Goal: Task Accomplishment & Management: Manage account settings

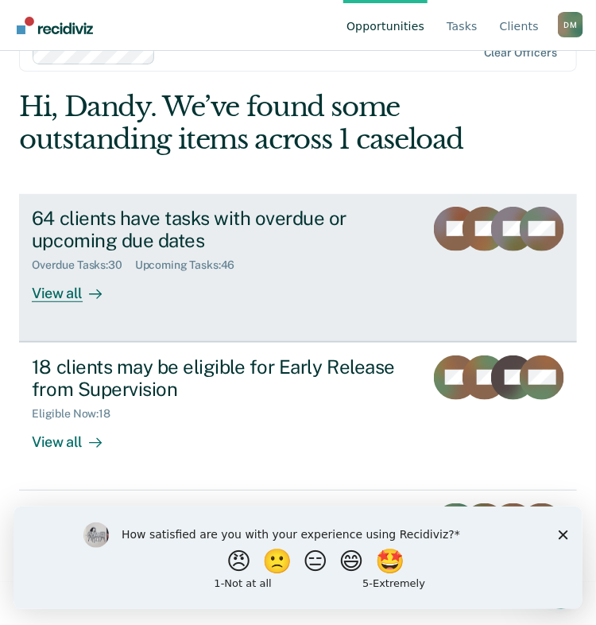
scroll to position [55, 0]
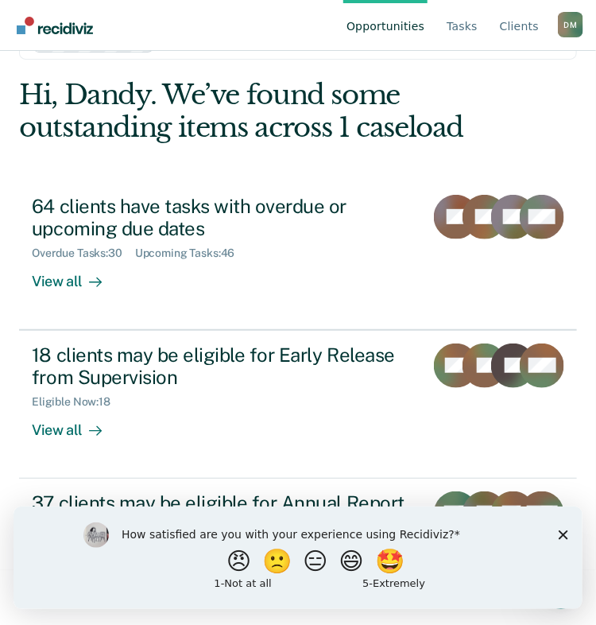
click at [567, 534] on icon "Close survey" at bounding box center [563, 534] width 10 height 10
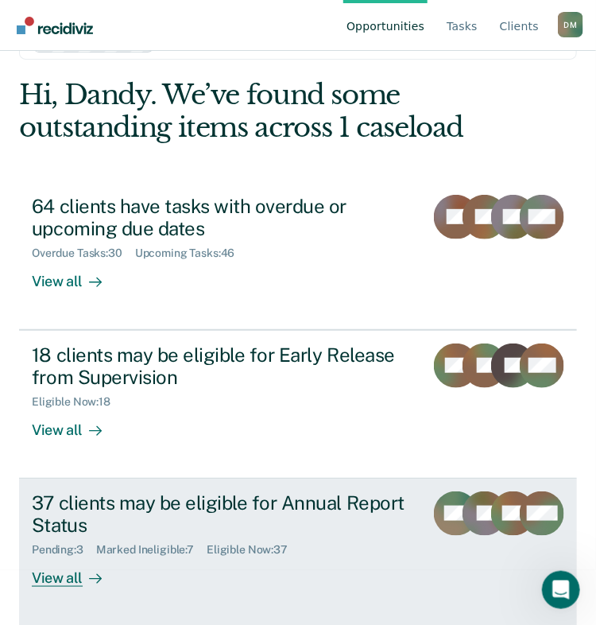
click at [312, 527] on div "37 clients may be eligible for Annual Report Status" at bounding box center [222, 514] width 380 height 46
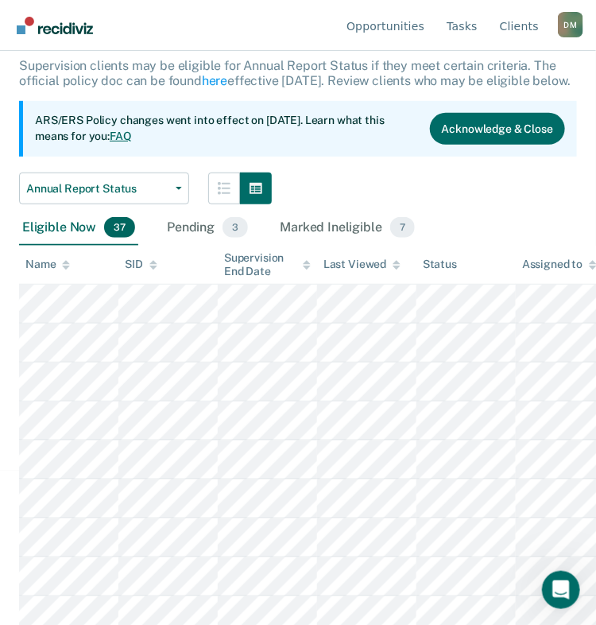
scroll to position [155, 0]
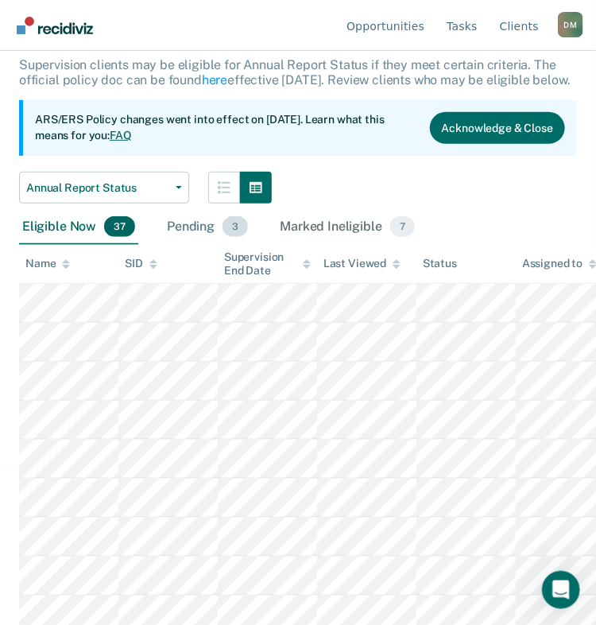
click at [236, 237] on span "3" at bounding box center [234, 226] width 25 height 21
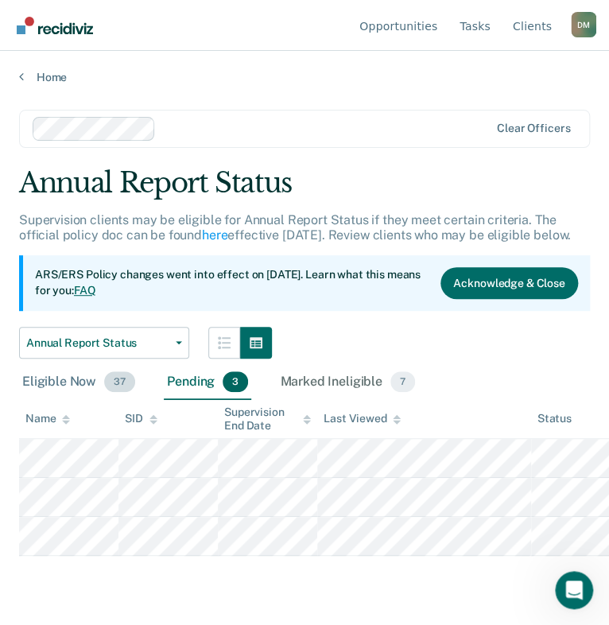
click at [108, 374] on span "37" at bounding box center [119, 381] width 31 height 21
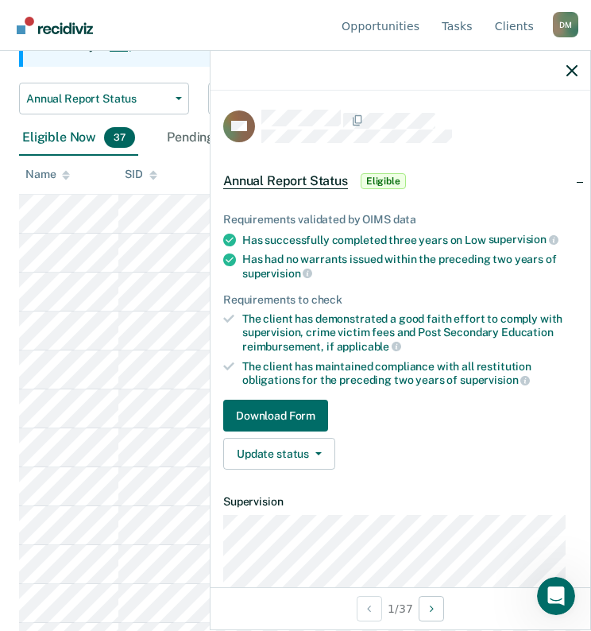
scroll to position [168, 0]
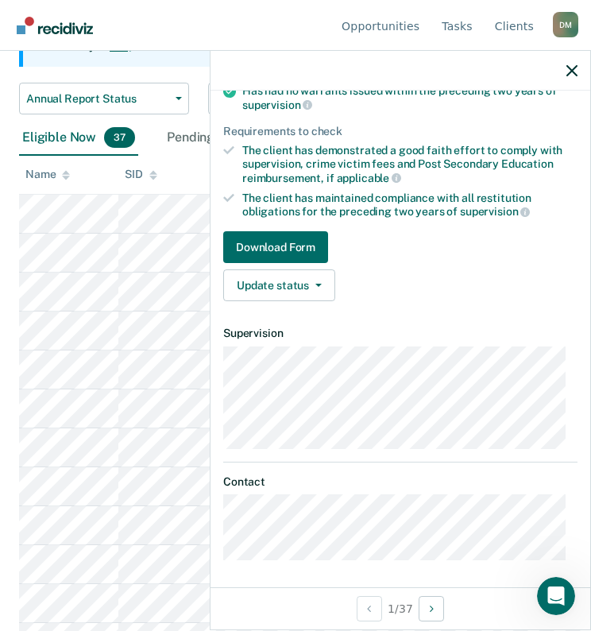
click at [502, 147] on div "The client has demonstrated a good faith effort to comply with supervision, cri…" at bounding box center [409, 164] width 335 height 41
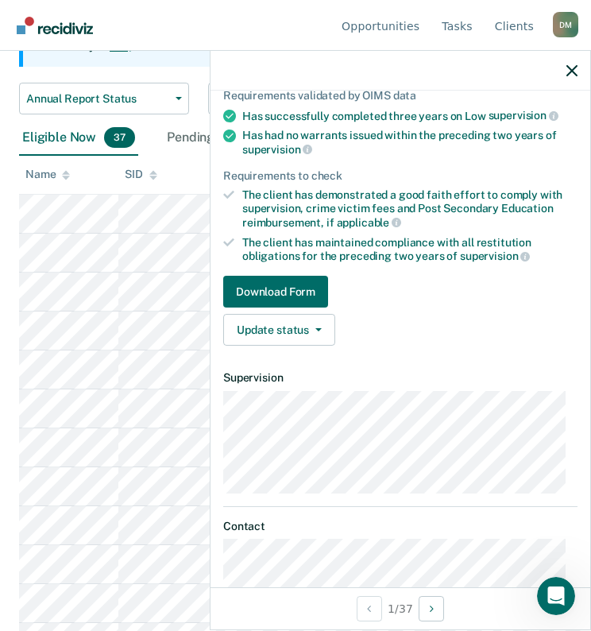
scroll to position [0, 0]
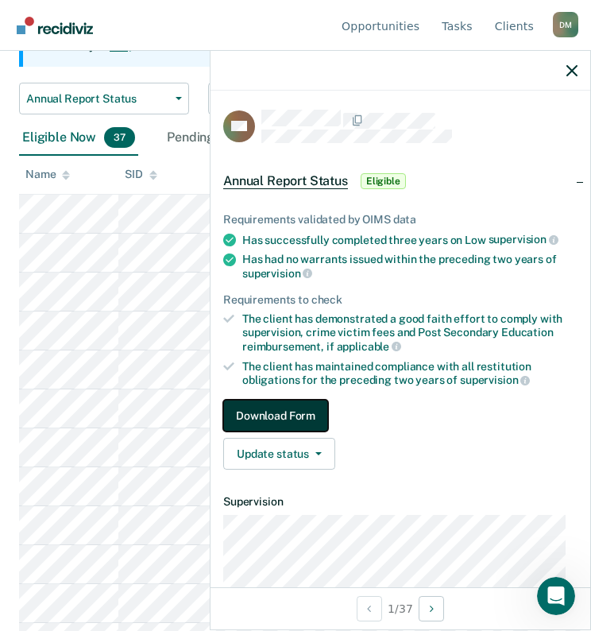
click at [284, 403] on button "Download Form" at bounding box center [275, 416] width 105 height 32
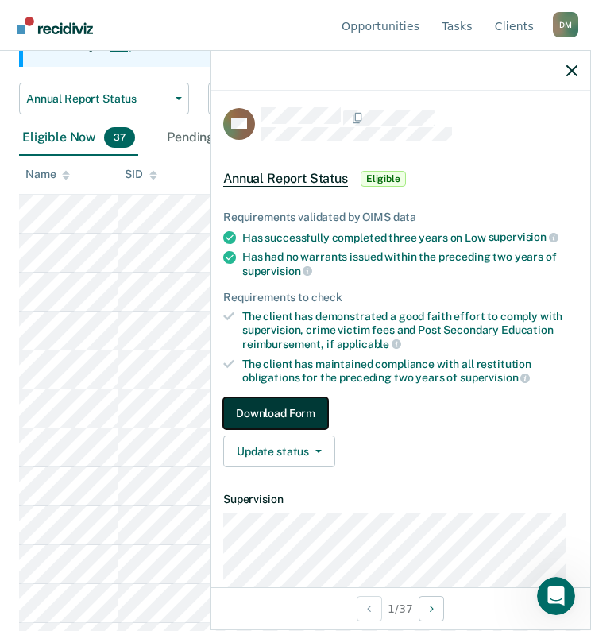
scroll to position [1, 0]
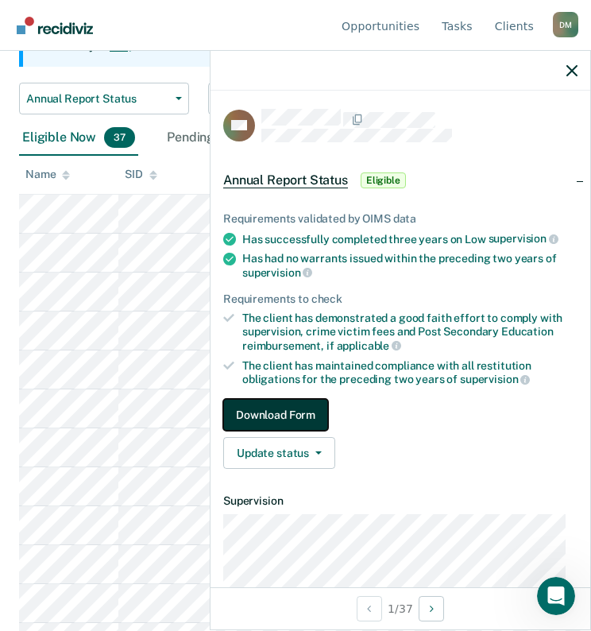
click at [303, 419] on button "Download Form" at bounding box center [275, 415] width 105 height 32
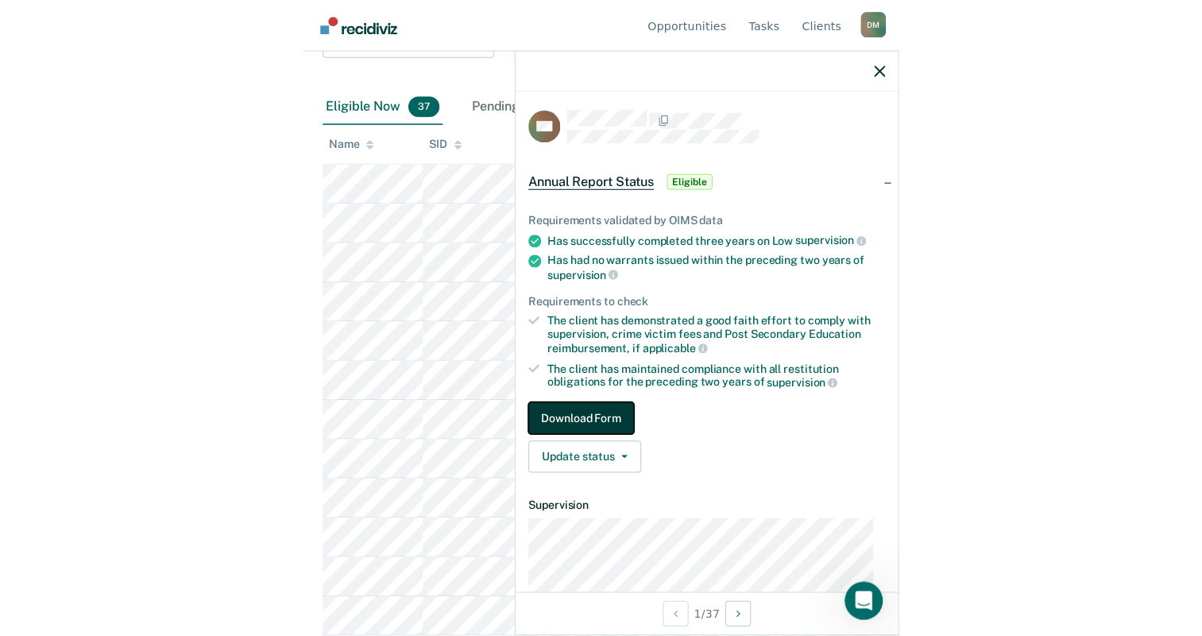
scroll to position [0, 0]
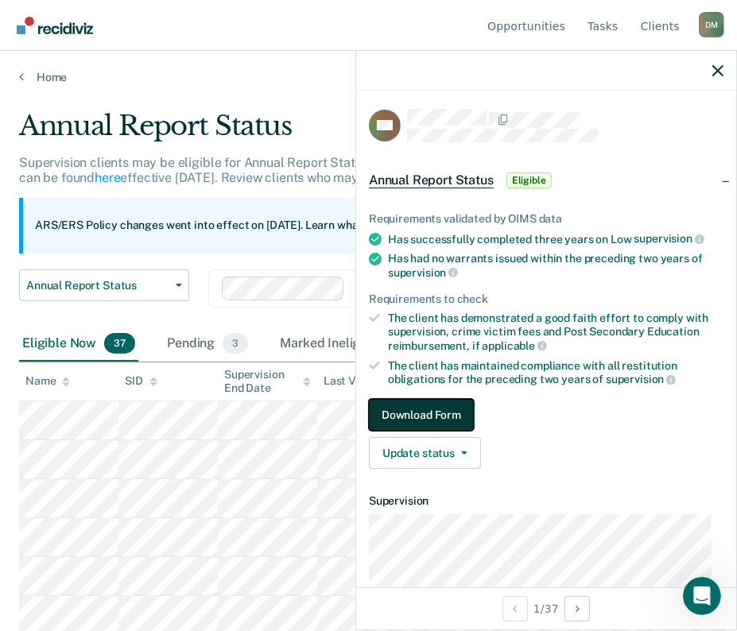
click at [416, 414] on button "Download Form" at bounding box center [421, 415] width 105 height 32
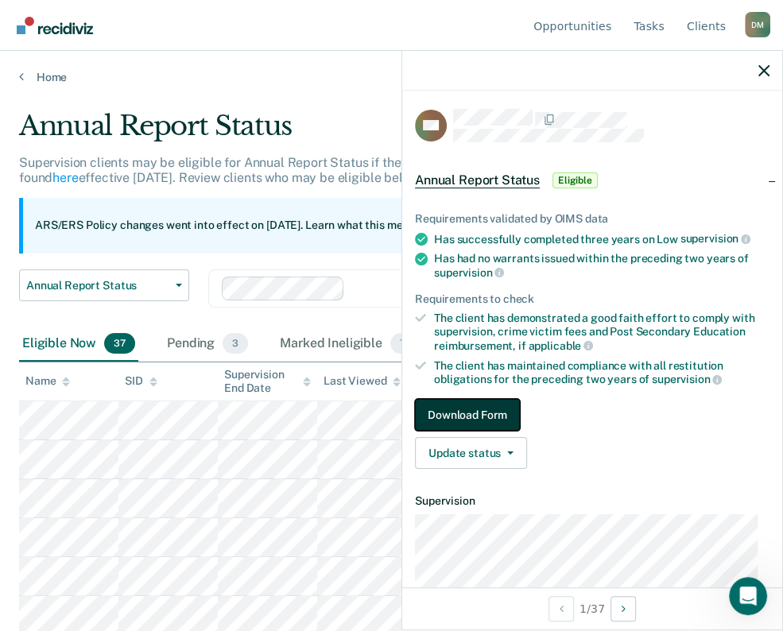
click at [471, 423] on button "Download Form" at bounding box center [467, 415] width 105 height 32
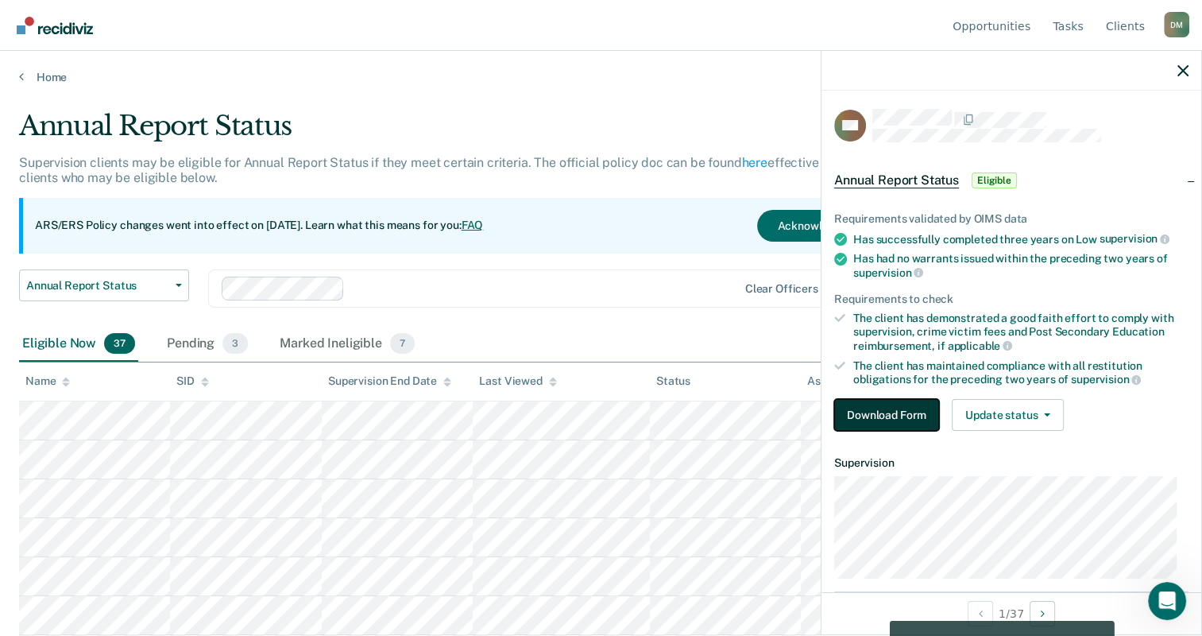
click at [608, 420] on button "Download Form" at bounding box center [886, 415] width 105 height 32
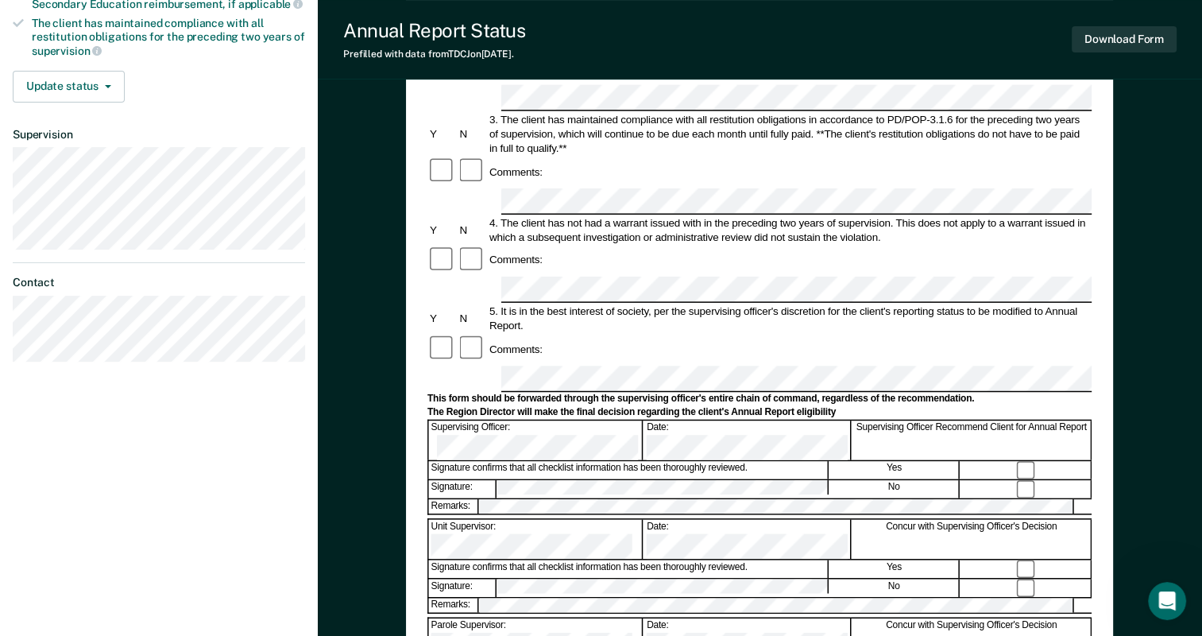
scroll to position [358, 0]
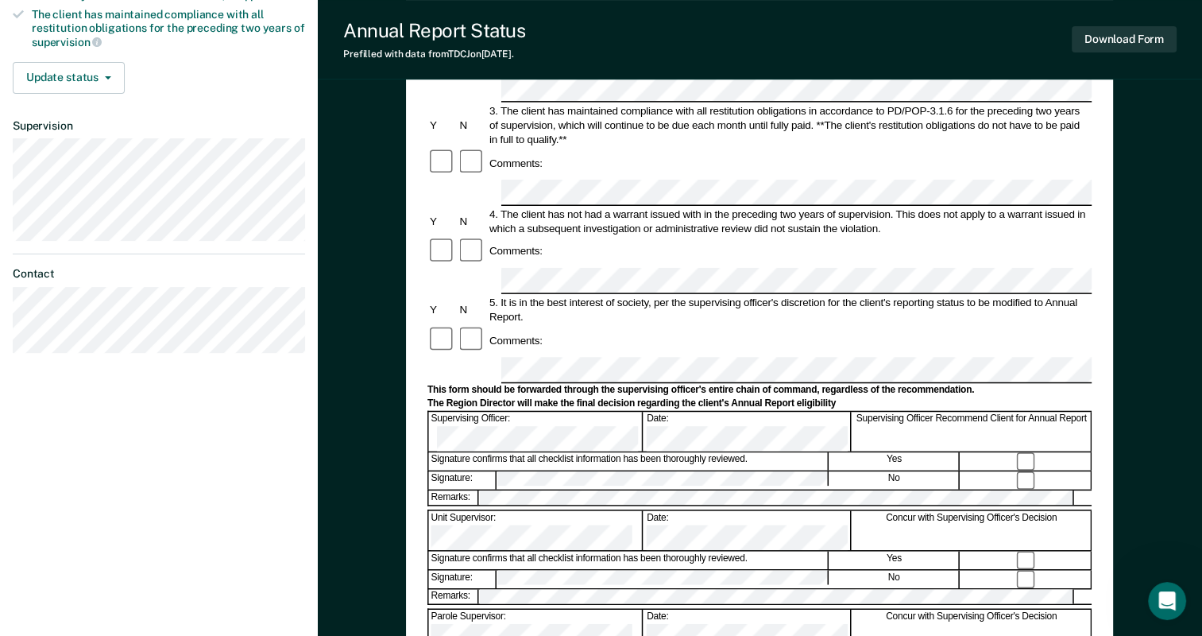
click at [608, 551] on div "Signature confirms that all checklist information has been thoroughly reviewed." at bounding box center [629, 559] width 400 height 17
click at [78, 64] on button "Update status" at bounding box center [69, 78] width 112 height 32
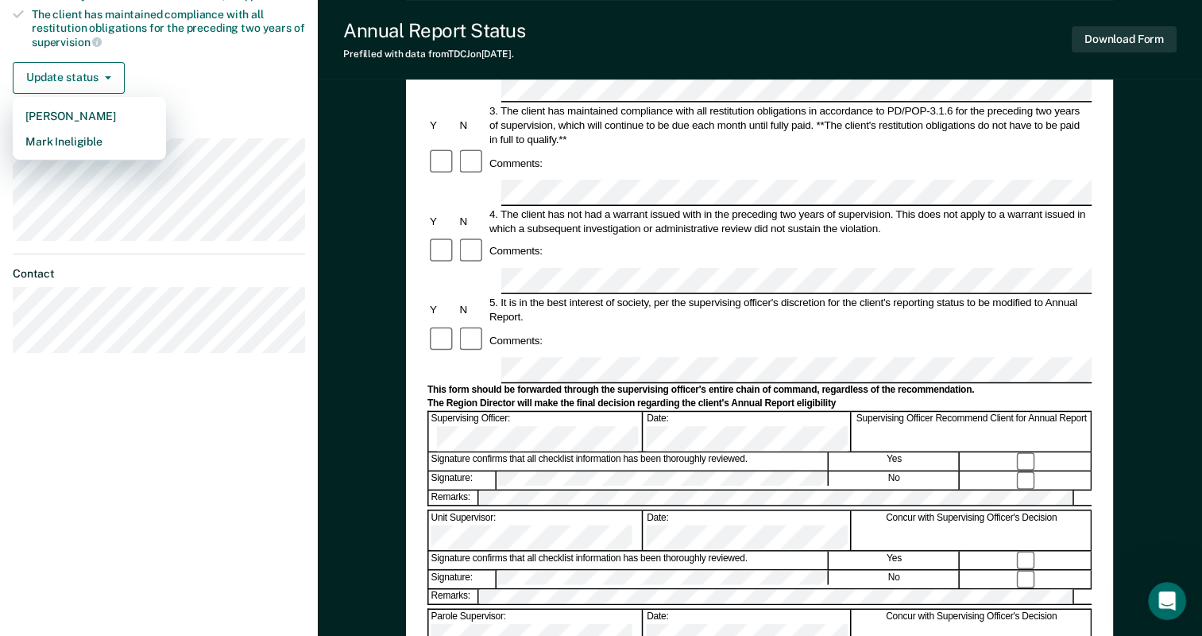
click at [207, 75] on div "Update status [PERSON_NAME] Mark Ineligible" at bounding box center [159, 78] width 292 height 32
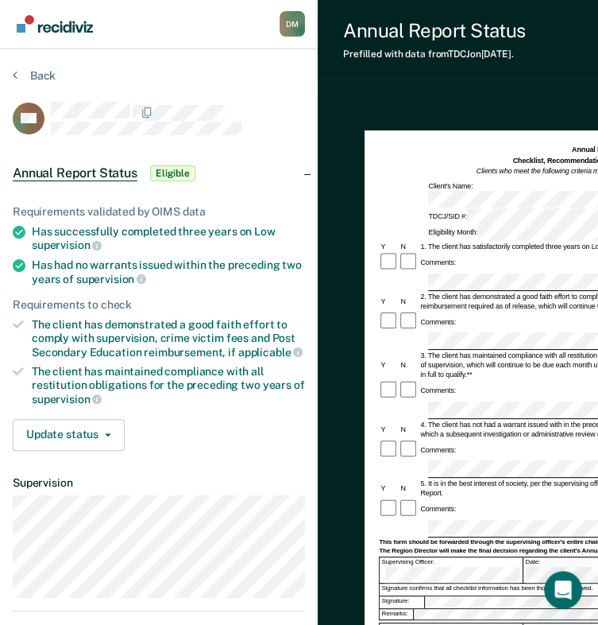
scroll to position [1, 0]
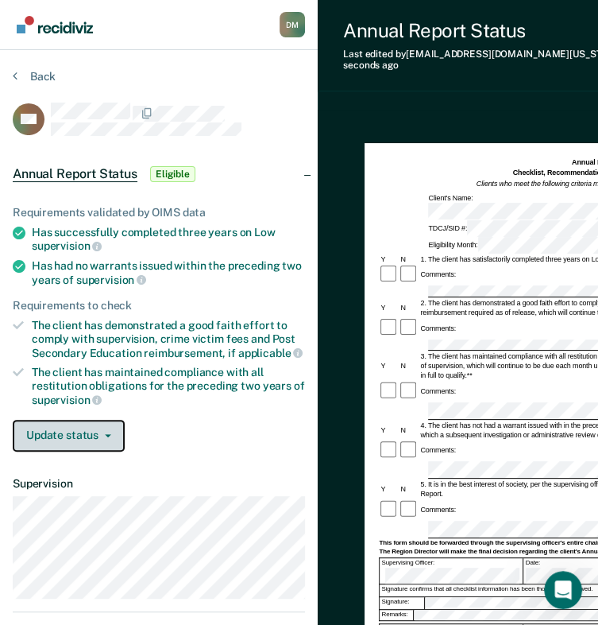
click at [102, 431] on button "Update status" at bounding box center [69, 436] width 112 height 32
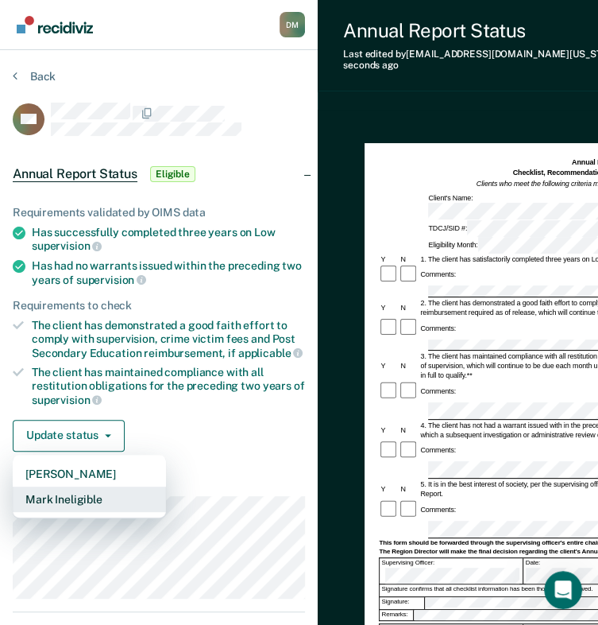
click at [72, 489] on button "Mark Ineligible" at bounding box center [89, 498] width 153 height 25
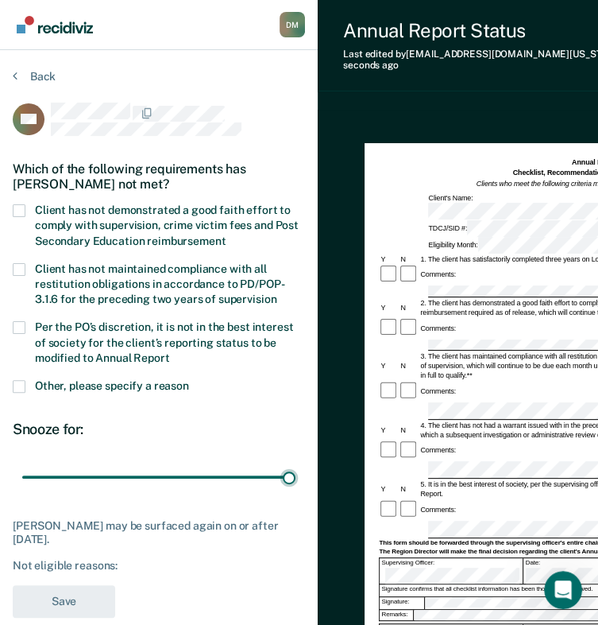
drag, startPoint x: 105, startPoint y: 477, endPoint x: 326, endPoint y: 478, distance: 220.9
type input "90"
click at [296, 478] on input "range" at bounding box center [158, 477] width 273 height 28
click at [12, 199] on section "Back LM Which of the following requirements has [PERSON_NAME] not met? Client h…" at bounding box center [159, 348] width 318 height 596
click at [22, 212] on span at bounding box center [19, 210] width 13 height 13
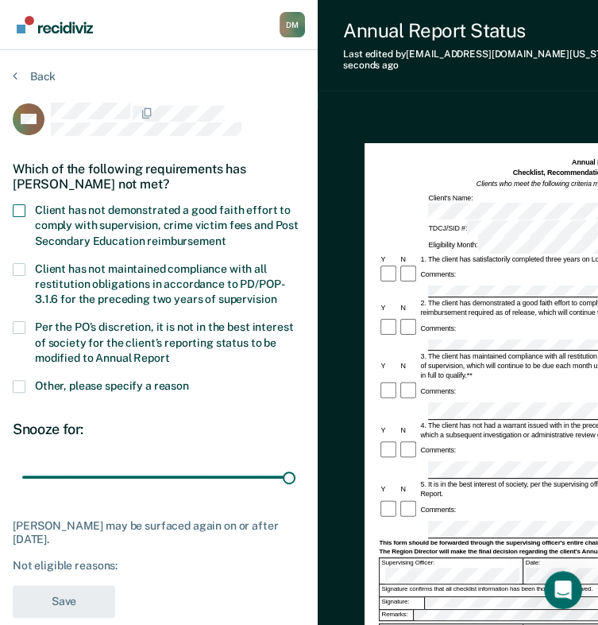
click at [226, 235] on input "Client has not demonstrated a good faith effort to comply with supervision, cri…" at bounding box center [226, 235] width 0 height 0
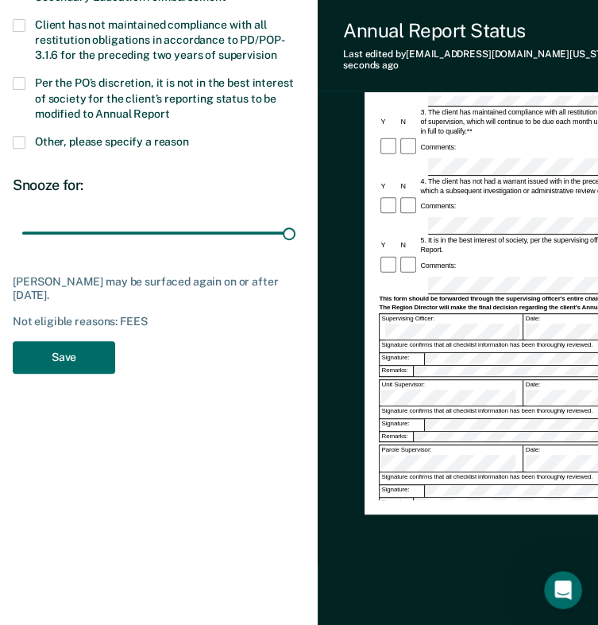
scroll to position [246, 0]
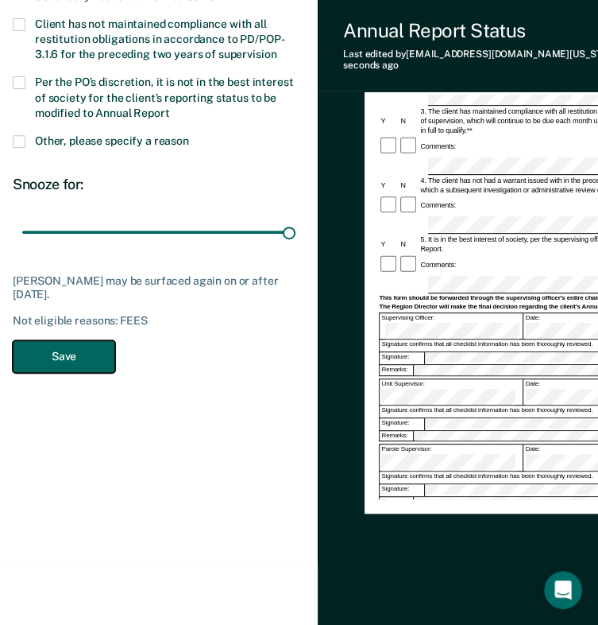
click at [73, 358] on button "Save" at bounding box center [64, 356] width 102 height 33
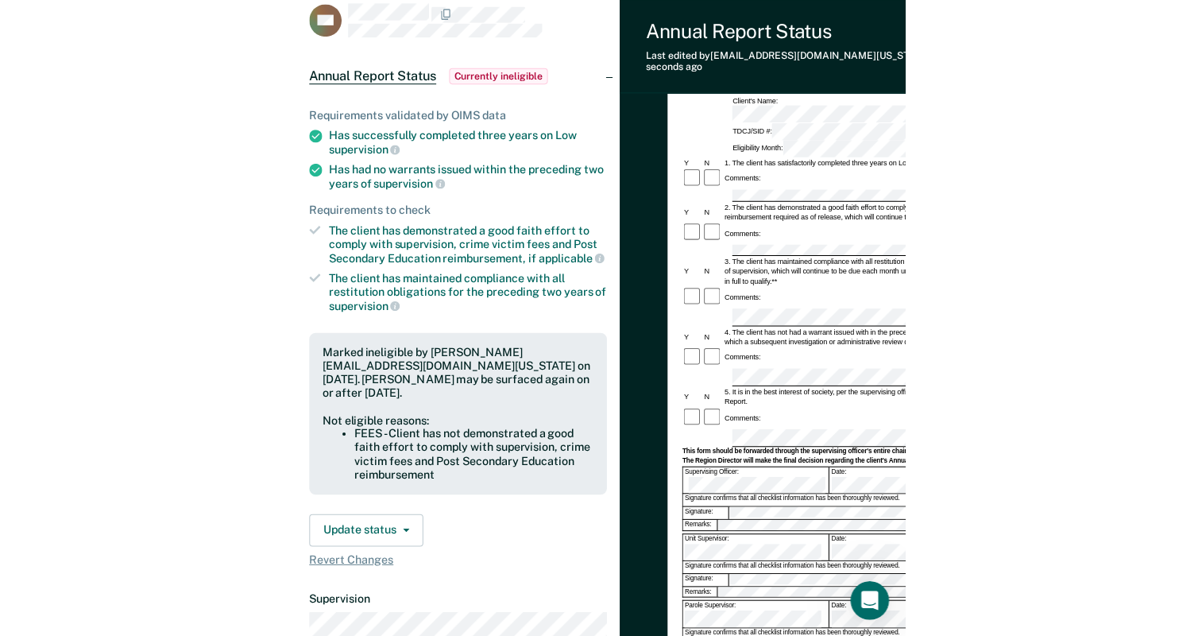
scroll to position [0, 0]
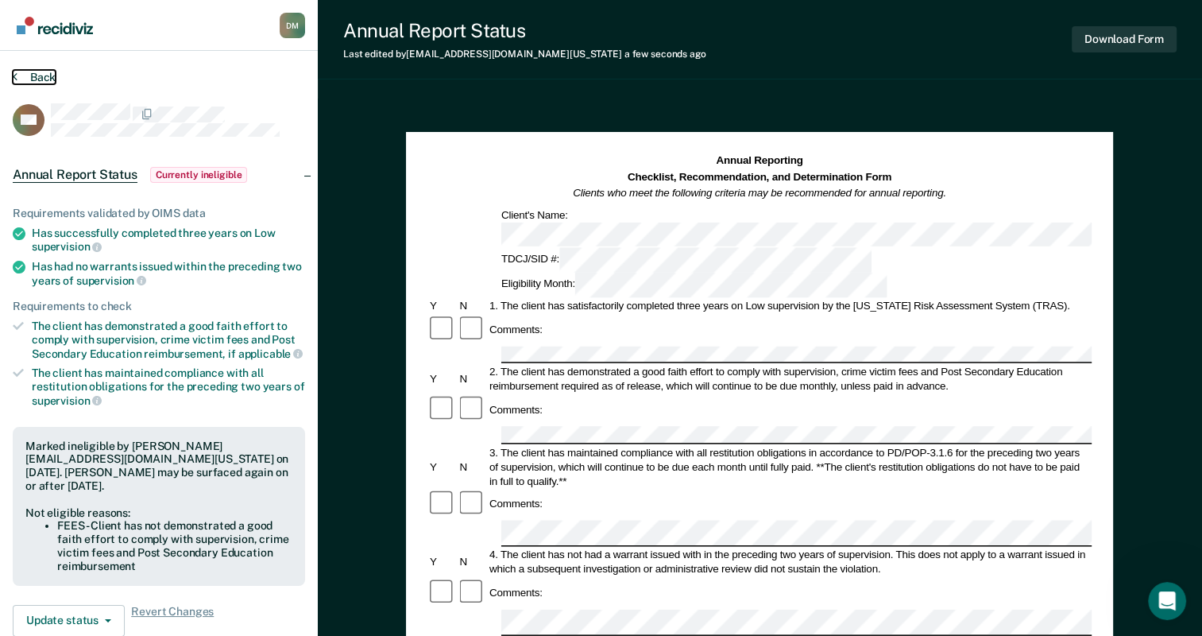
click at [46, 73] on button "Back" at bounding box center [34, 77] width 43 height 14
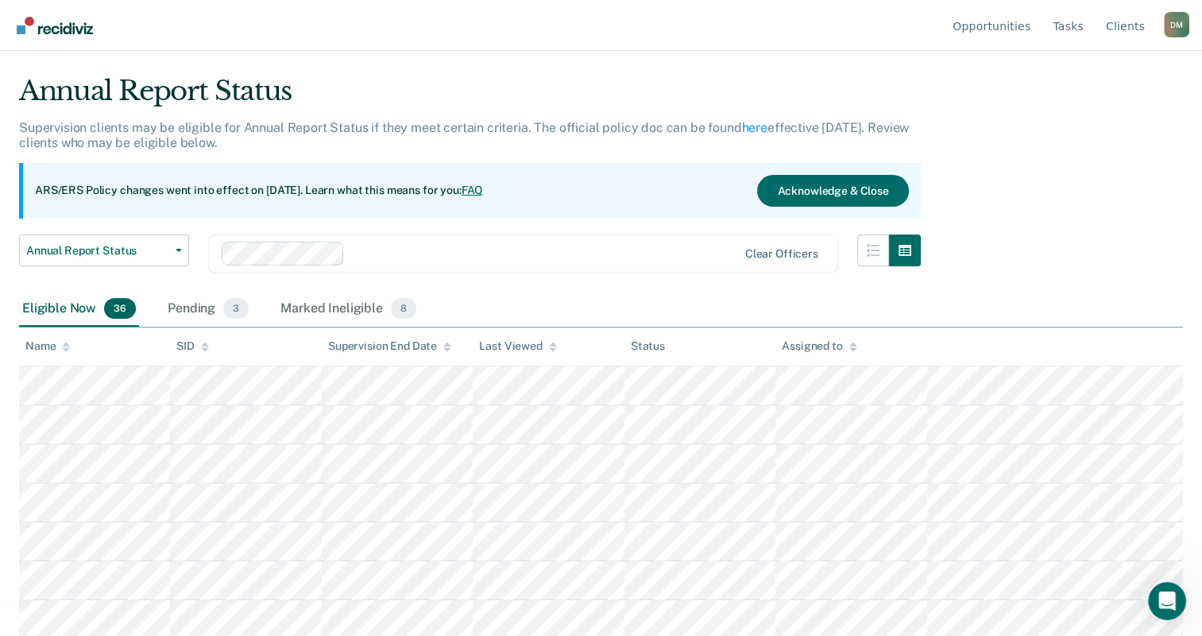
scroll to position [37, 0]
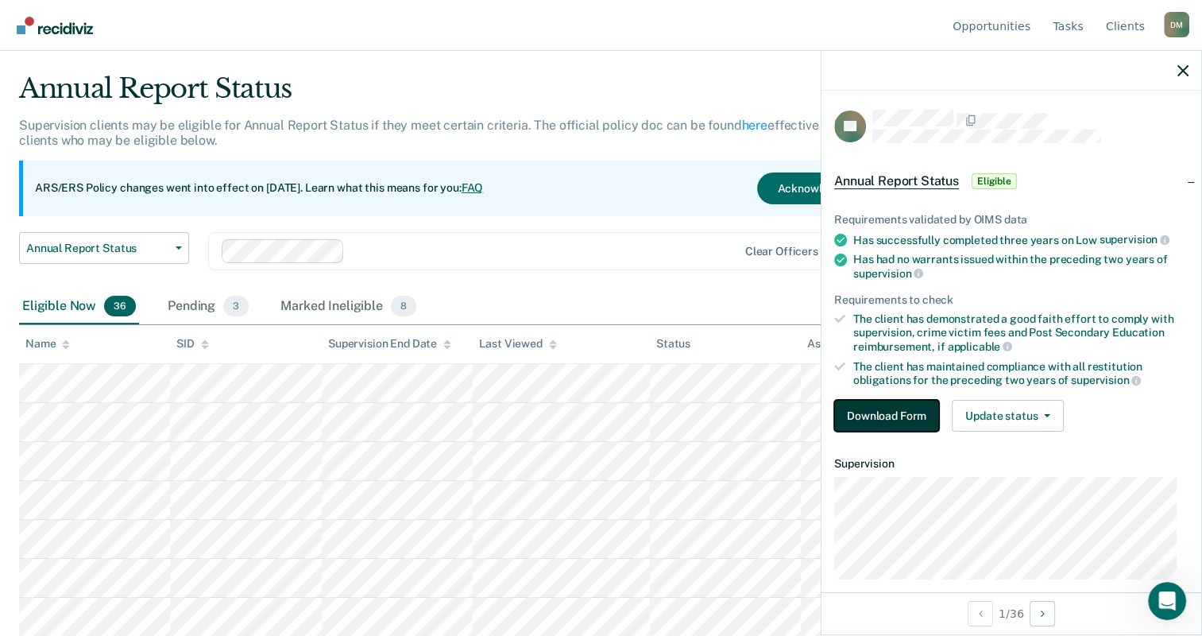
click at [608, 405] on button "Download Form" at bounding box center [886, 416] width 105 height 32
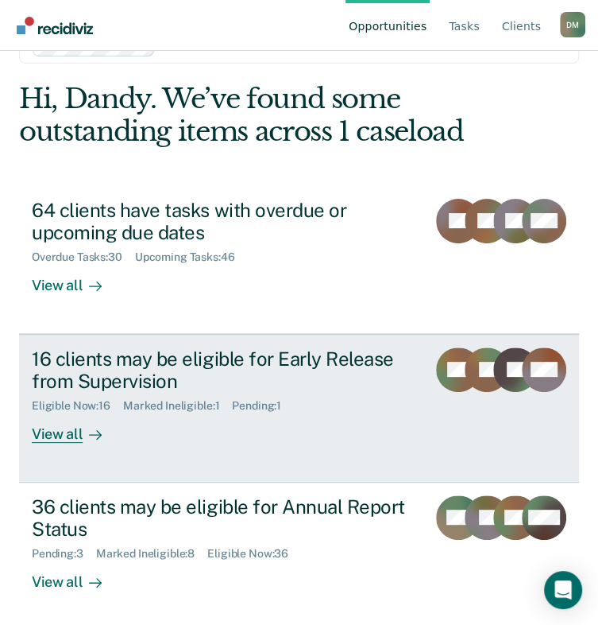
scroll to position [55, 0]
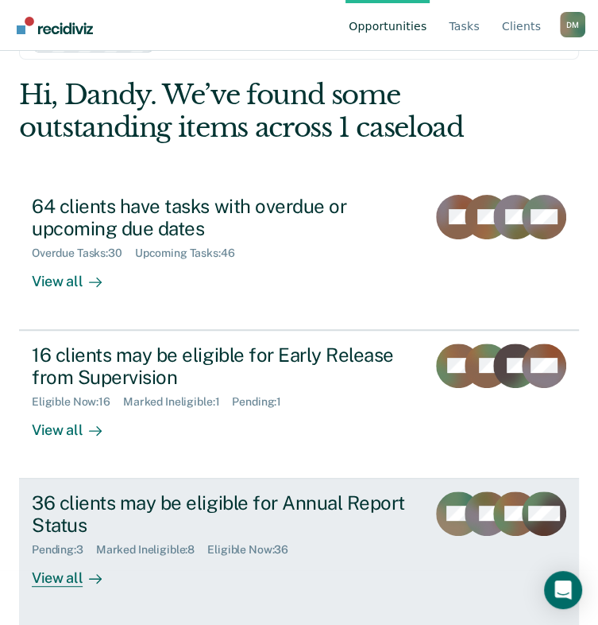
click at [145, 516] on div "36 clients may be eligible for Annual Report Status" at bounding box center [223, 514] width 382 height 46
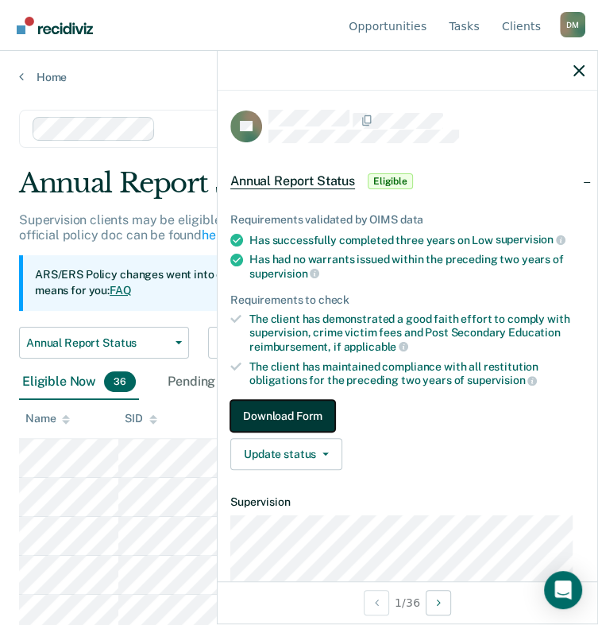
click at [315, 423] on button "Download Form" at bounding box center [282, 416] width 105 height 32
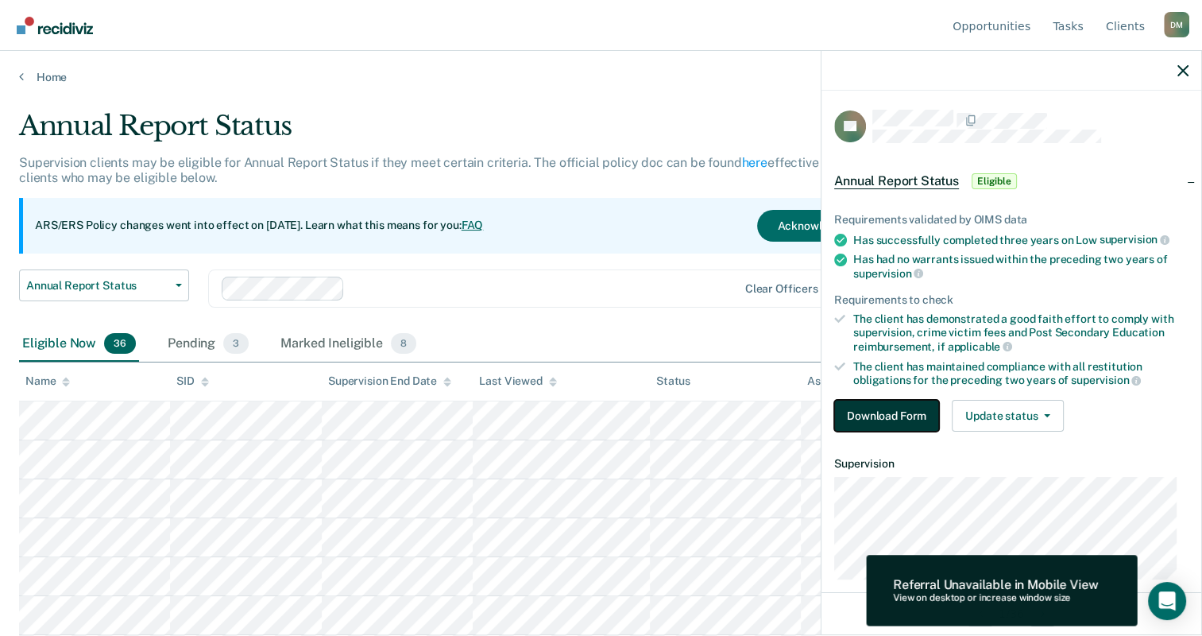
click at [609, 426] on button "Download Form" at bounding box center [886, 416] width 105 height 32
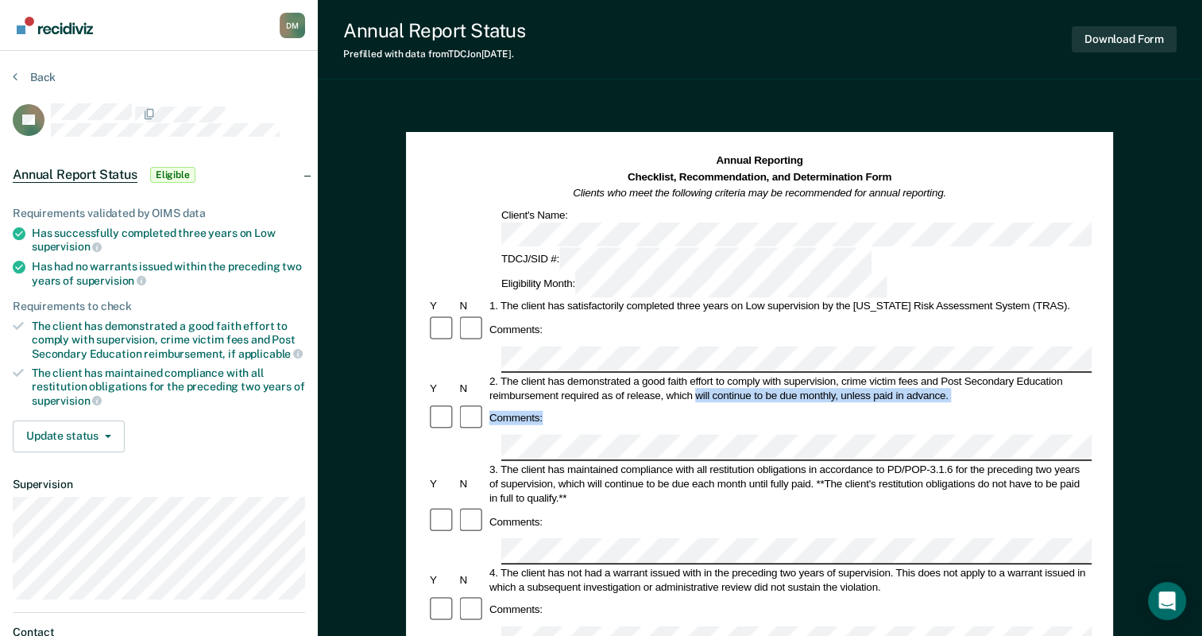
click at [563, 373] on div "2. The client has demonstrated a good faith effort to comply with supervision, …" at bounding box center [789, 387] width 605 height 29
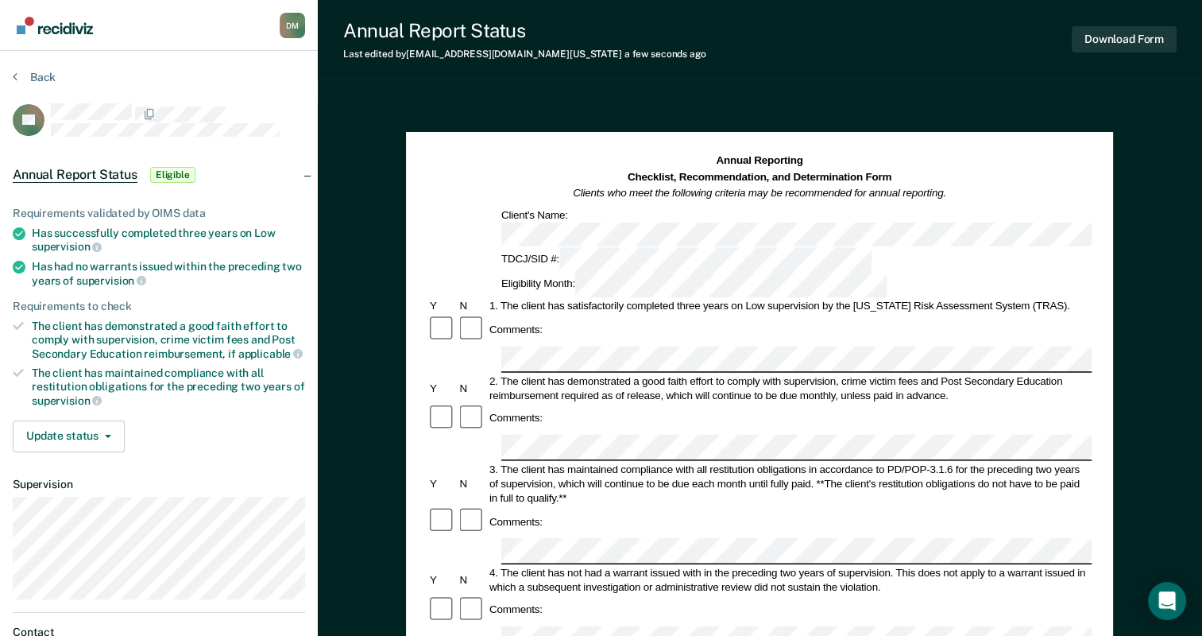
drag, startPoint x: 927, startPoint y: 350, endPoint x: 883, endPoint y: 341, distance: 45.3
click at [609, 403] on div "Comments:" at bounding box center [759, 418] width 664 height 30
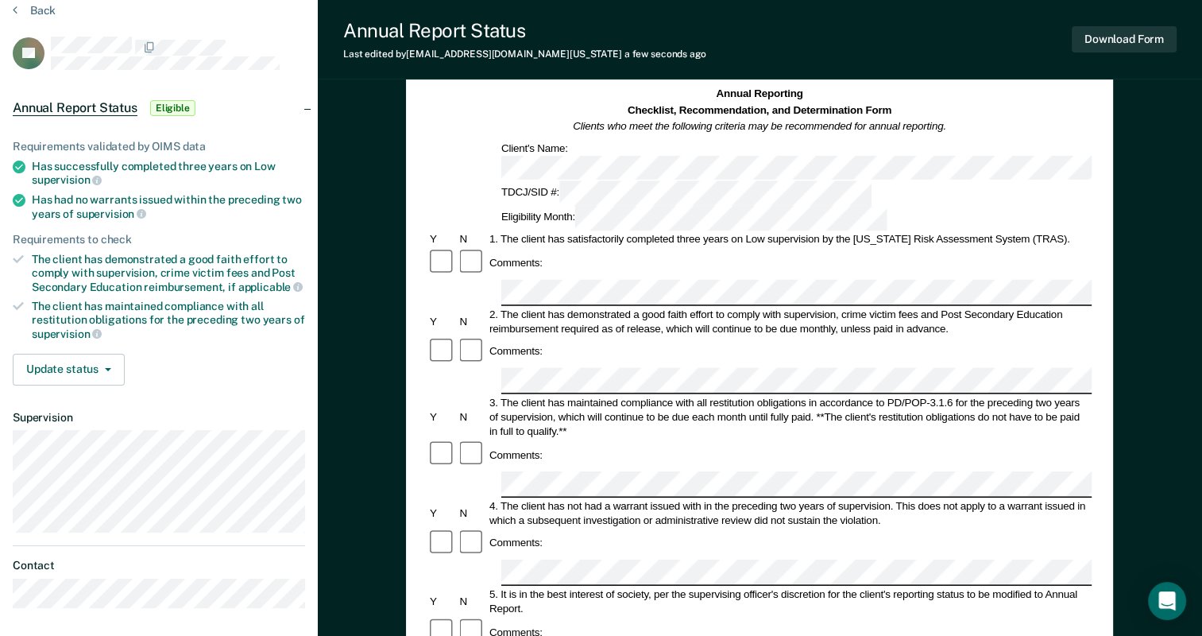
scroll to position [72, 0]
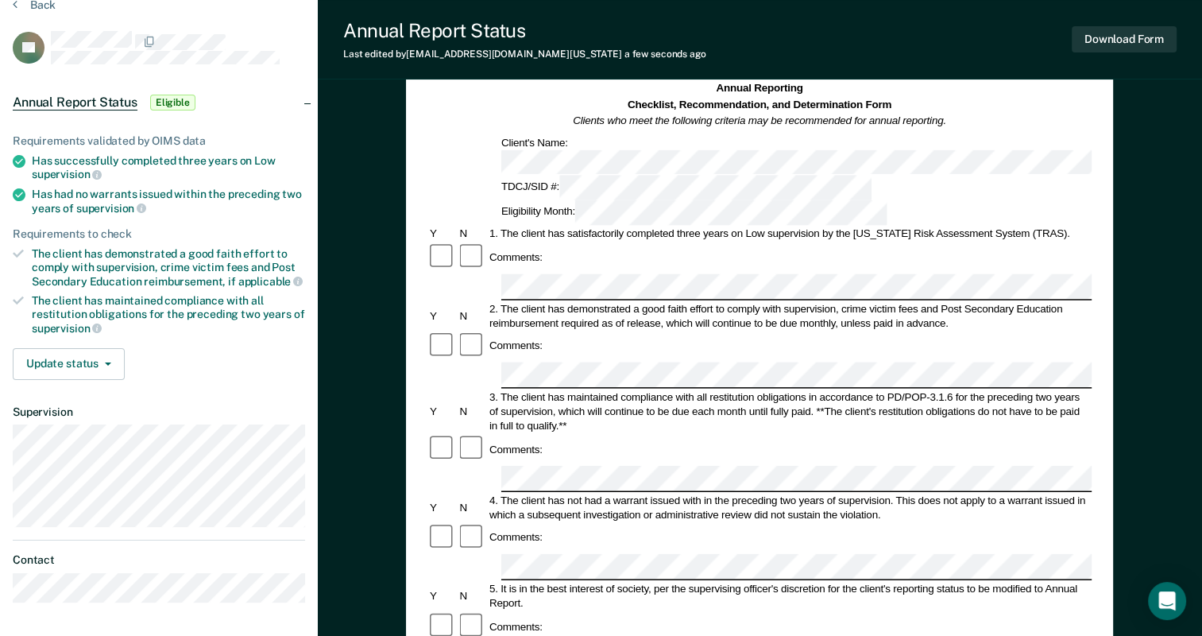
click at [594, 522] on div "Comments:" at bounding box center [759, 537] width 664 height 30
click at [588, 436] on form "Annual Reporting Checklist, Recommendation, and Determination Form Clients who …" at bounding box center [759, 641] width 664 height 1120
click at [578, 611] on div "Comments:" at bounding box center [759, 626] width 664 height 30
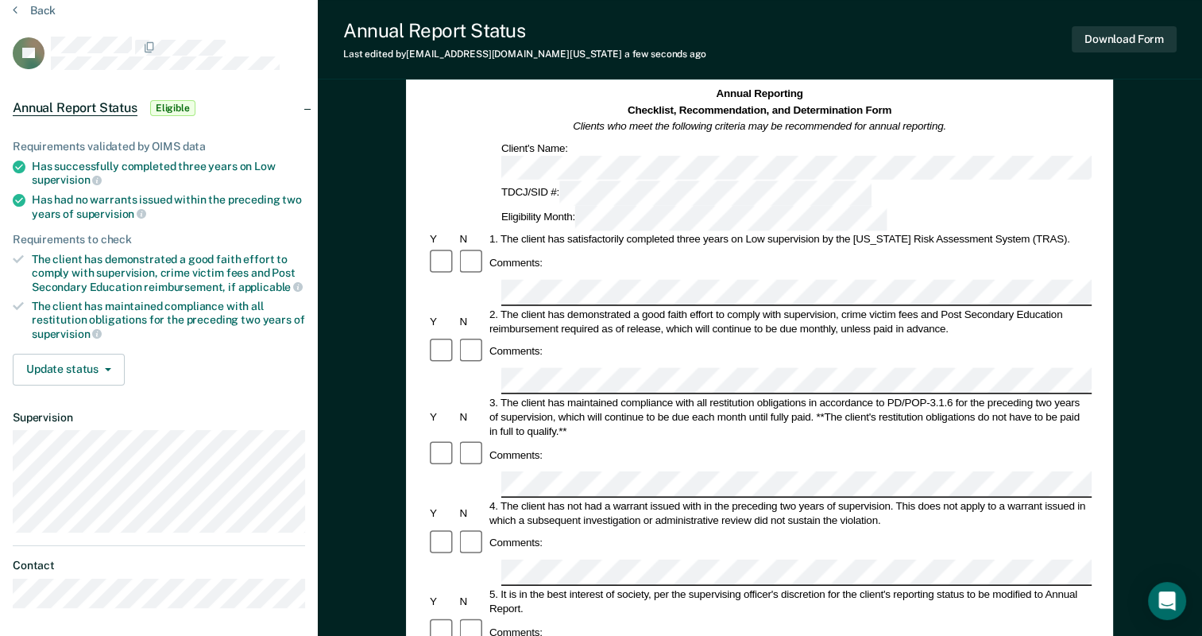
scroll to position [66, 0]
click at [609, 42] on button "Download Form" at bounding box center [1124, 39] width 105 height 26
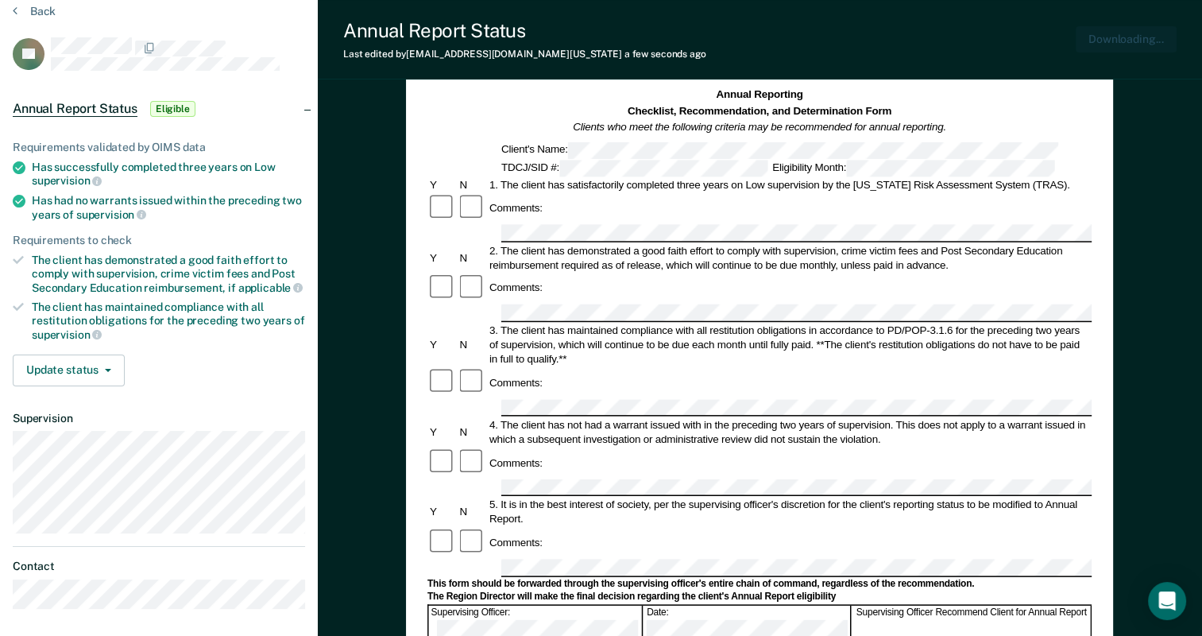
scroll to position [0, 0]
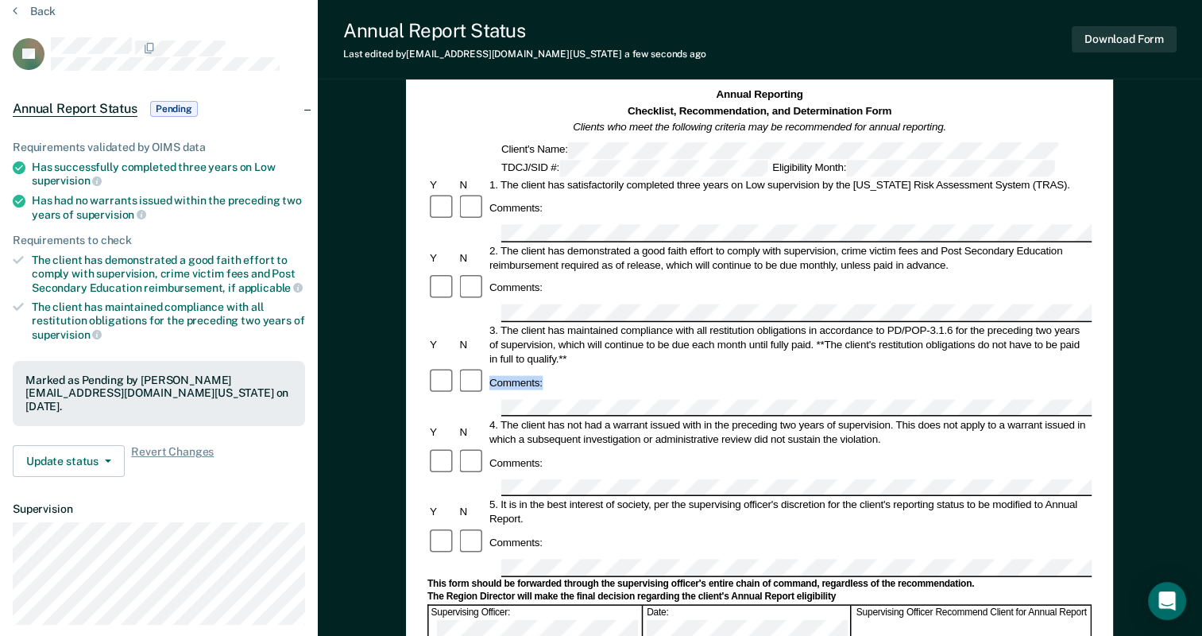
click at [609, 350] on form "Annual Reporting Checklist, Recommendation, and Determination Form Clients who …" at bounding box center [759, 598] width 664 height 1022
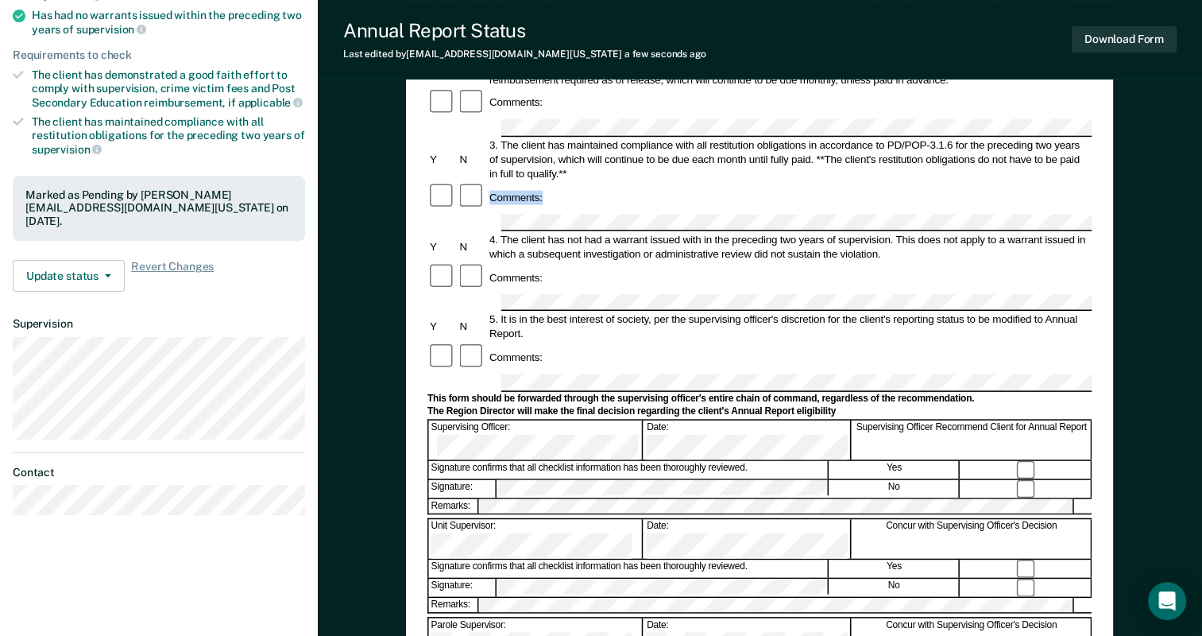
scroll to position [252, 0]
click at [105, 273] on icon "button" at bounding box center [108, 274] width 6 height 3
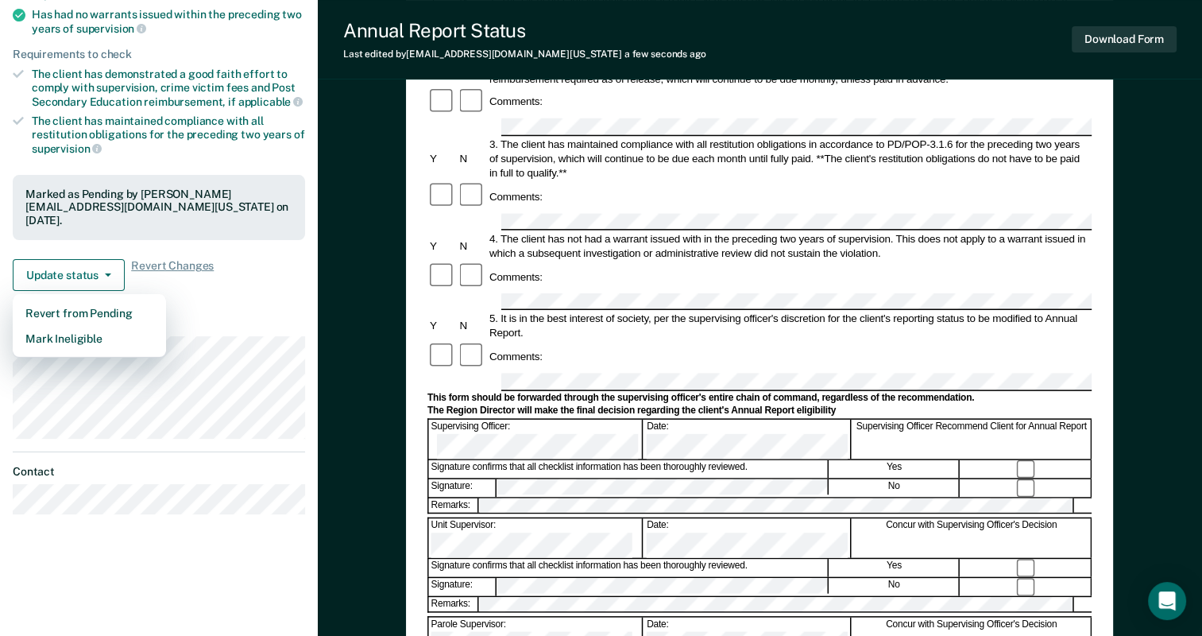
click at [238, 308] on article "ZL Annual Report Status Pending Requirements validated by OIMS data Has success…" at bounding box center [159, 182] width 292 height 663
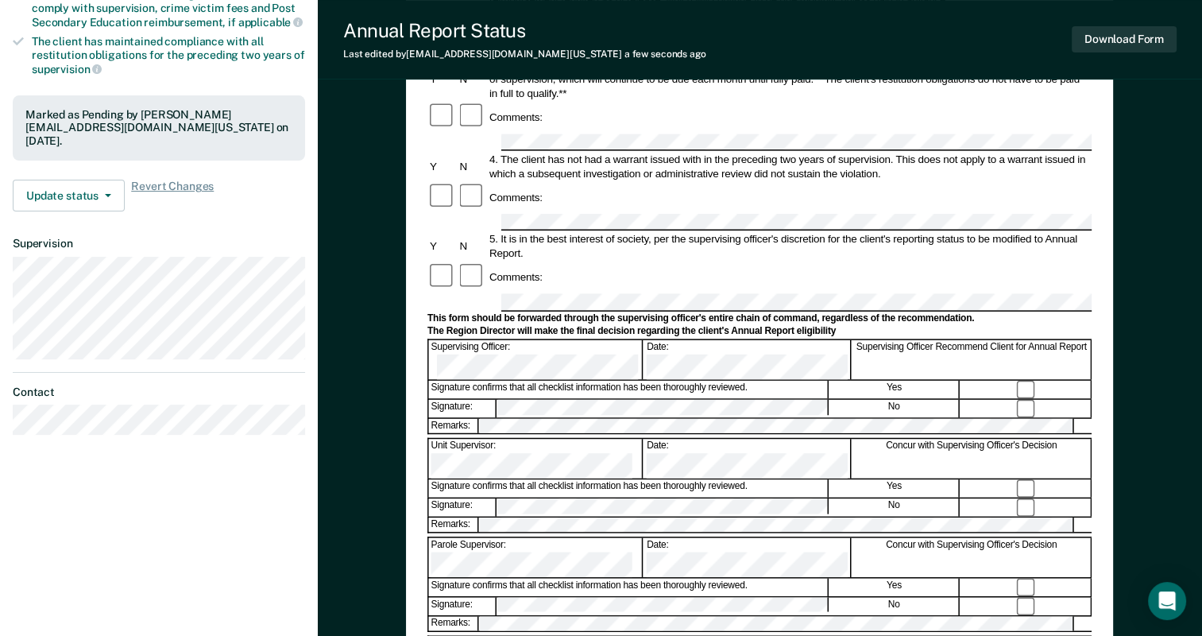
scroll to position [332, 0]
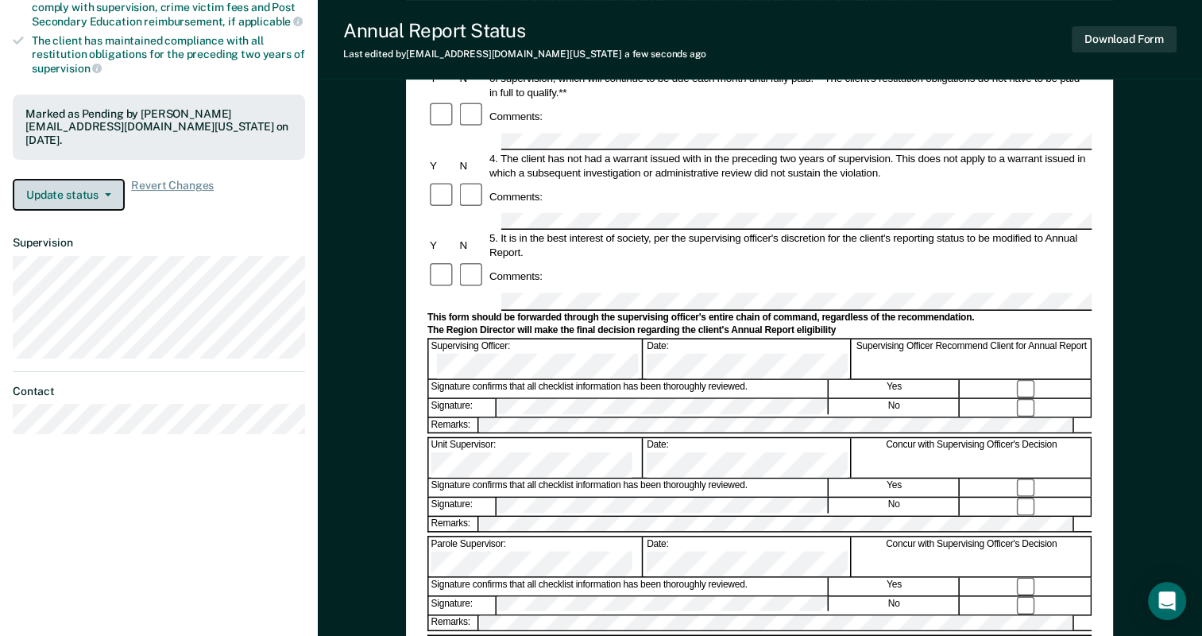
click at [57, 184] on button "Update status" at bounding box center [69, 195] width 112 height 32
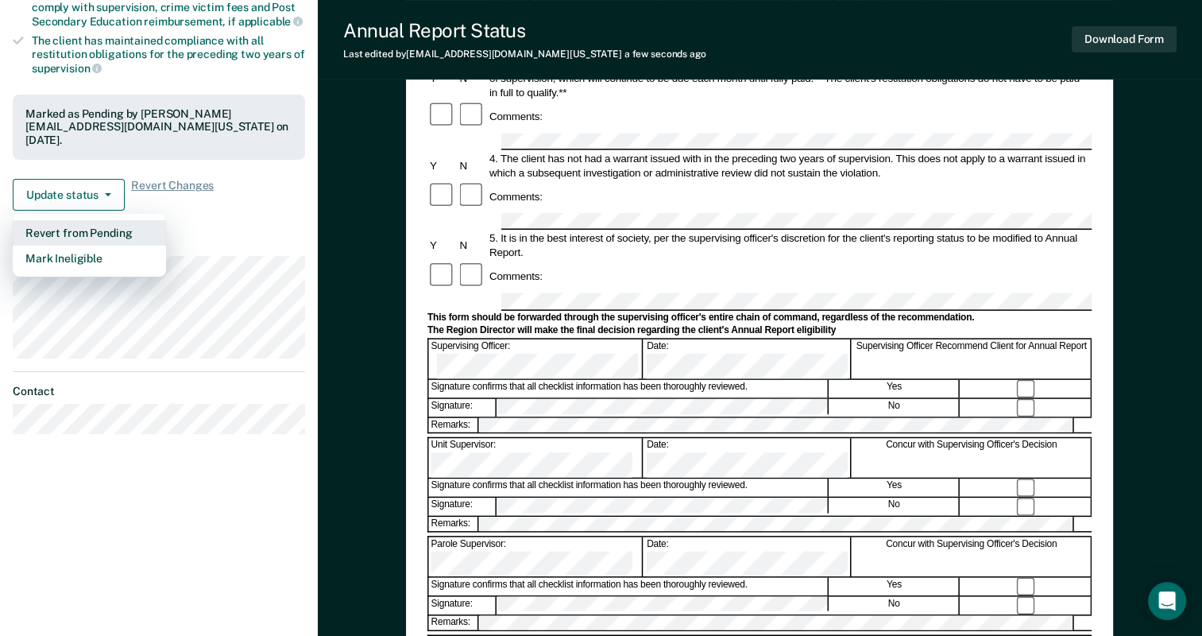
scroll to position [0, 0]
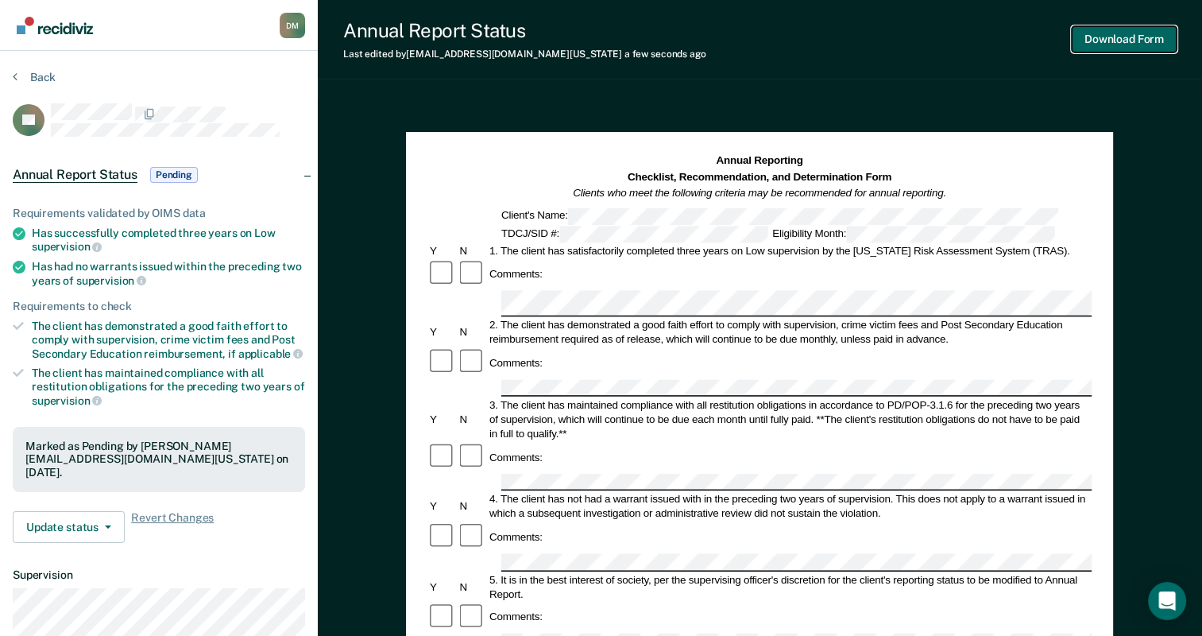
click at [609, 38] on button "Download Form" at bounding box center [1124, 39] width 105 height 26
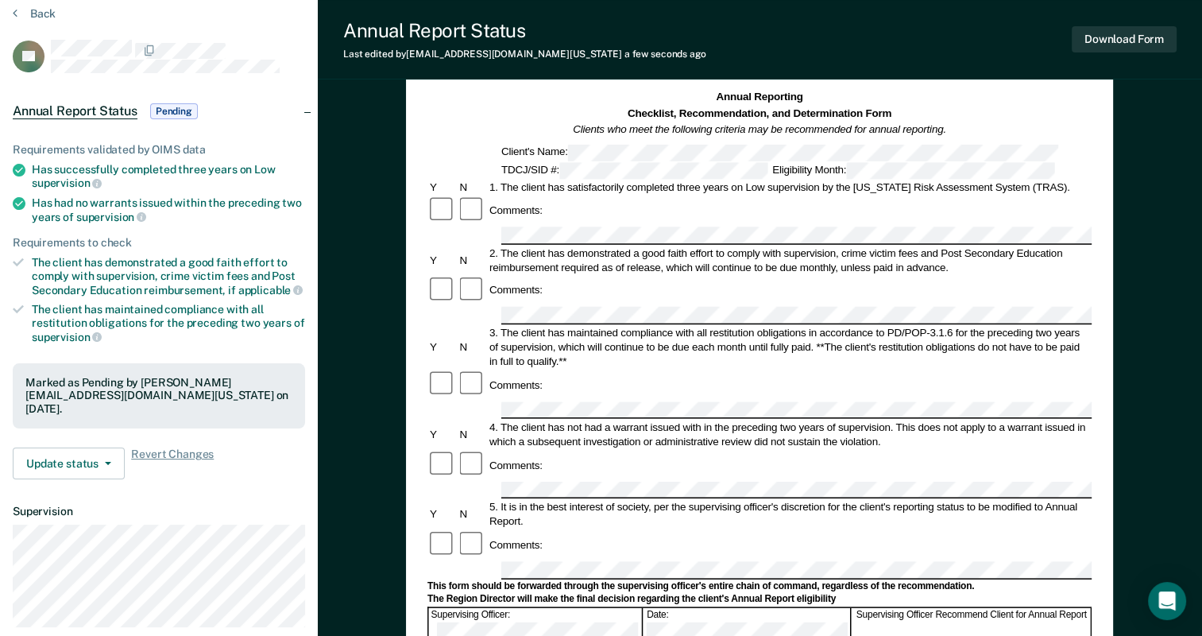
scroll to position [66, 0]
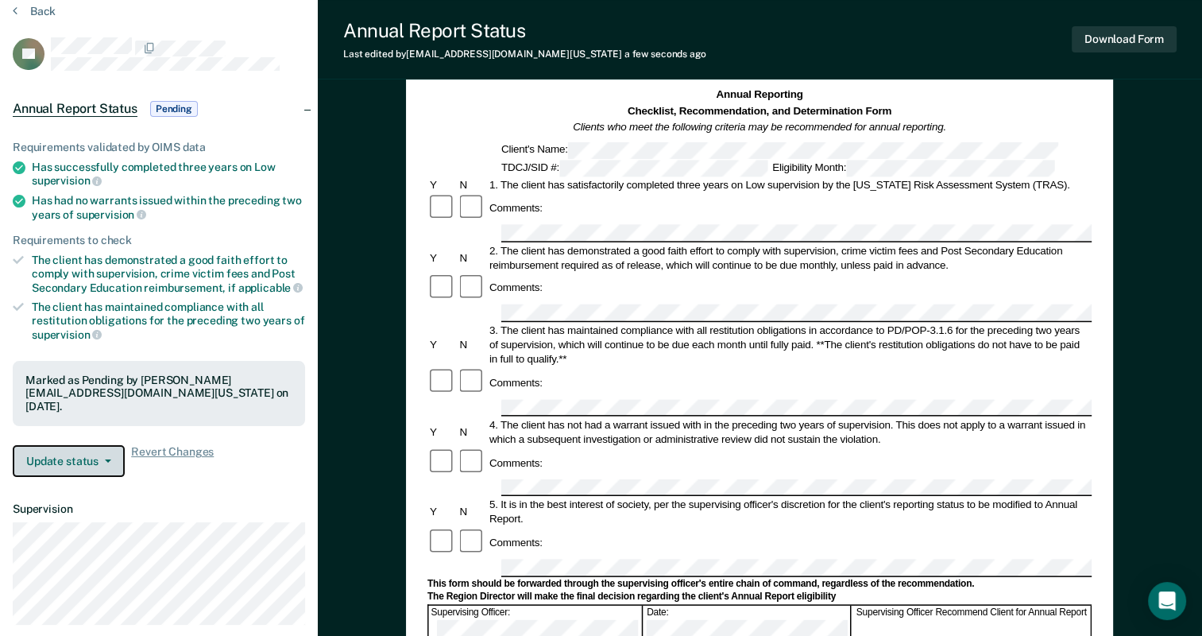
click at [88, 459] on button "Update status" at bounding box center [69, 461] width 112 height 32
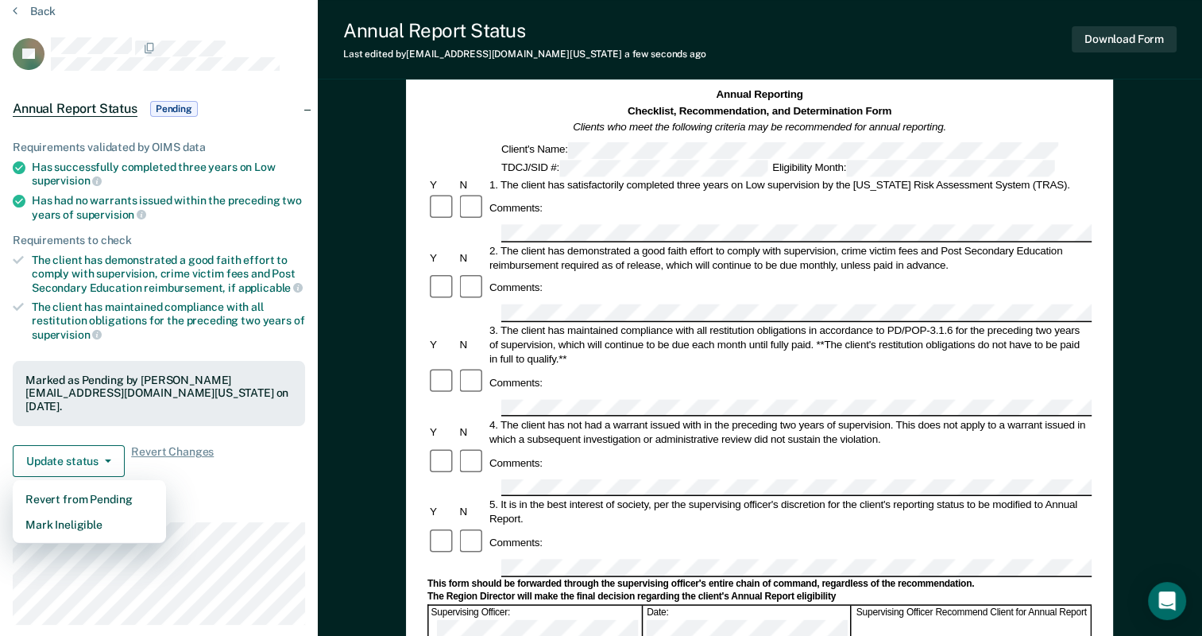
click at [257, 424] on div "Requirements validated by OIMS data Has successfully completed three years on L…" at bounding box center [159, 302] width 318 height 374
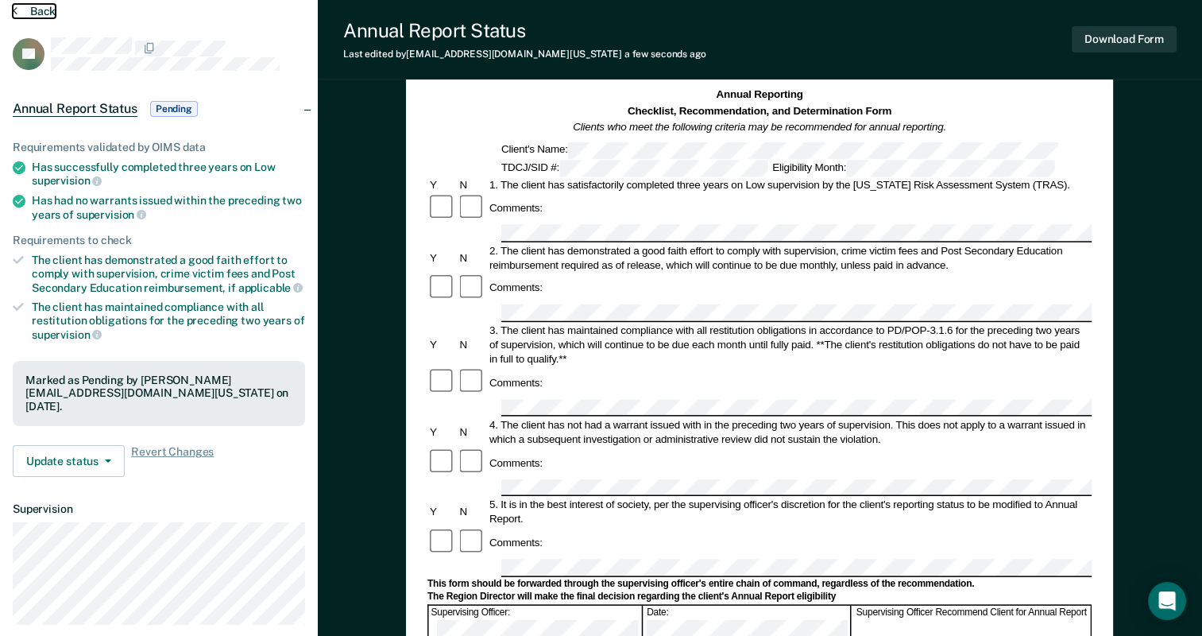
click at [41, 11] on button "Back" at bounding box center [34, 11] width 43 height 14
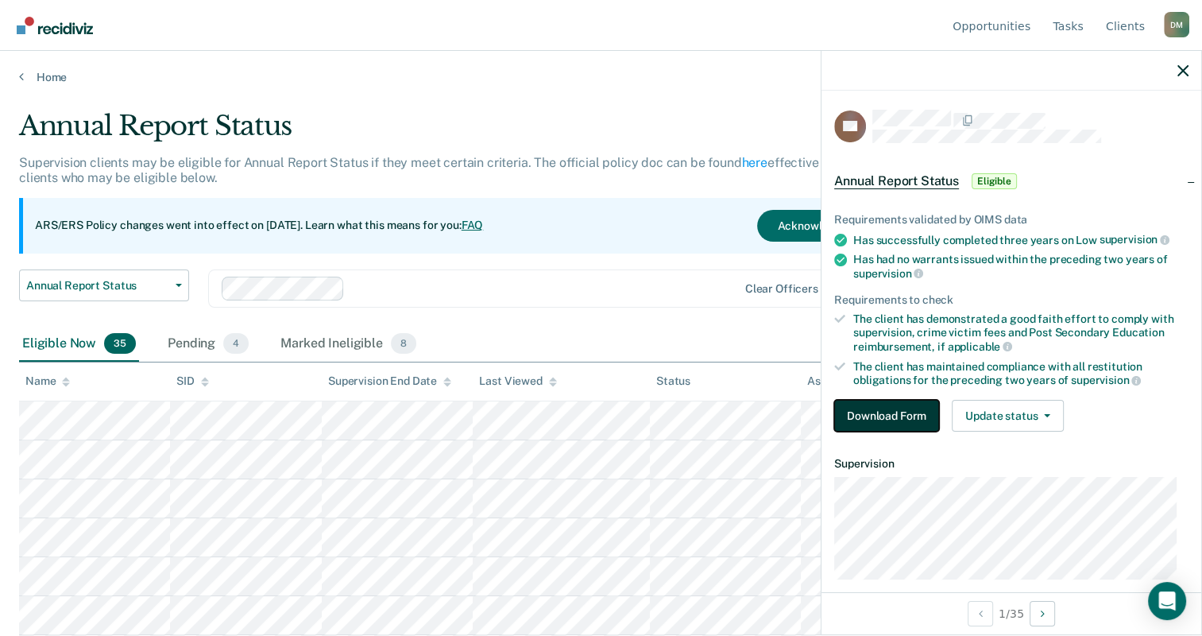
click at [609, 407] on button "Download Form" at bounding box center [886, 416] width 105 height 32
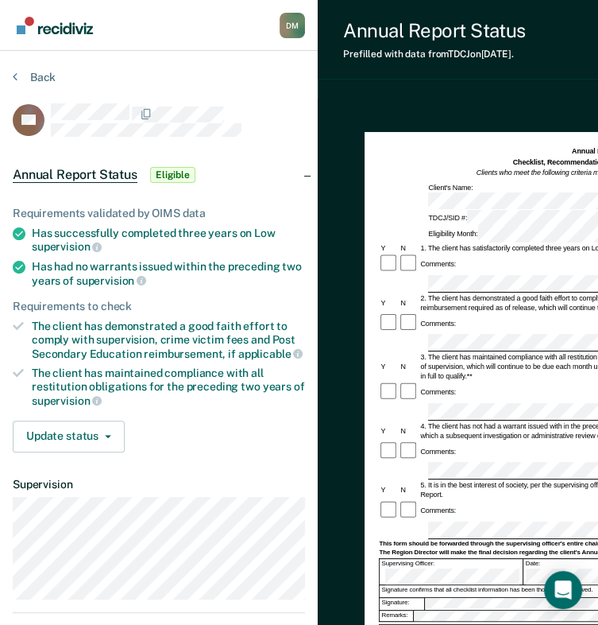
click at [79, 420] on button "Update status" at bounding box center [69, 436] width 112 height 32
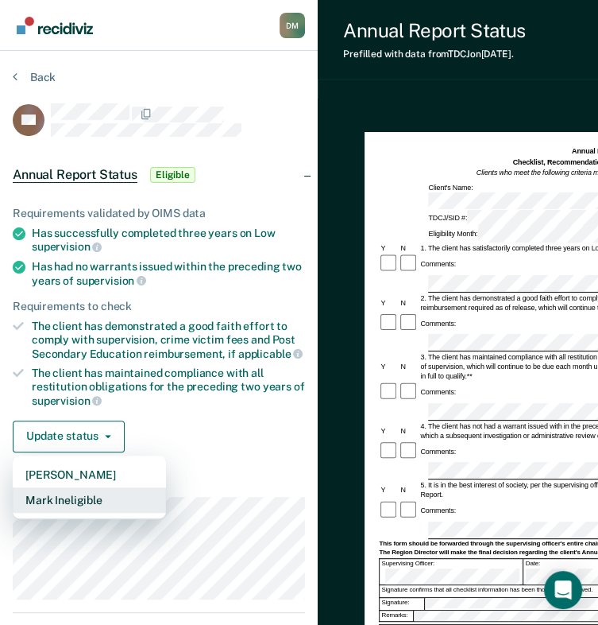
click at [79, 493] on button "Mark Ineligible" at bounding box center [89, 499] width 153 height 25
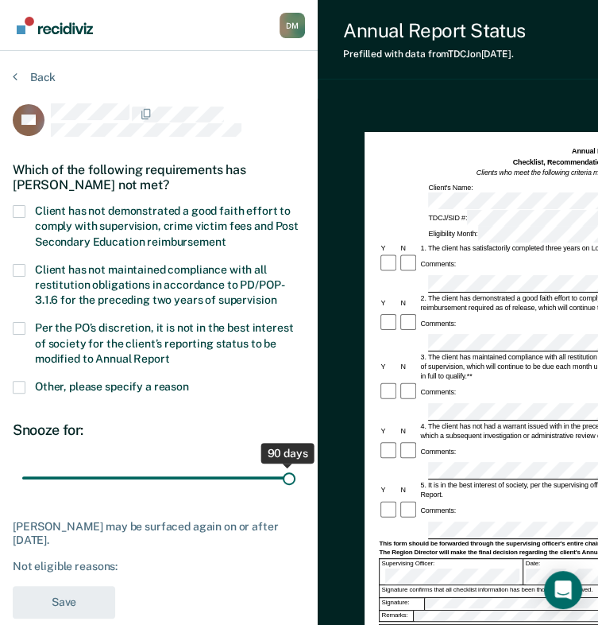
drag, startPoint x: 111, startPoint y: 474, endPoint x: 309, endPoint y: 470, distance: 197.9
type input "90"
click at [296, 470] on input "range" at bounding box center [158, 478] width 273 height 28
drag, startPoint x: 288, startPoint y: 475, endPoint x: 341, endPoint y: 477, distance: 52.5
click at [296, 478] on input "range" at bounding box center [158, 478] width 273 height 28
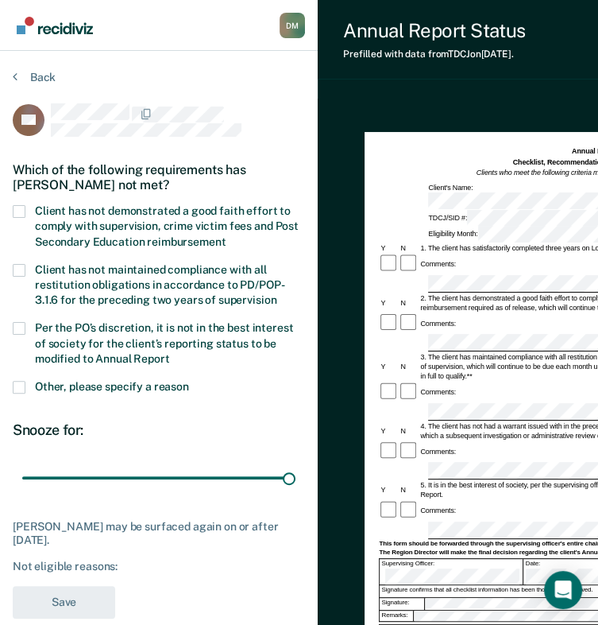
click at [16, 199] on div "Which of the following requirements has Tracey Sims not met?" at bounding box center [159, 177] width 292 height 56
click at [24, 207] on span at bounding box center [19, 211] width 13 height 13
click at [226, 236] on input "Client has not demonstrated a good faith effort to comply with supervision, cri…" at bounding box center [226, 236] width 0 height 0
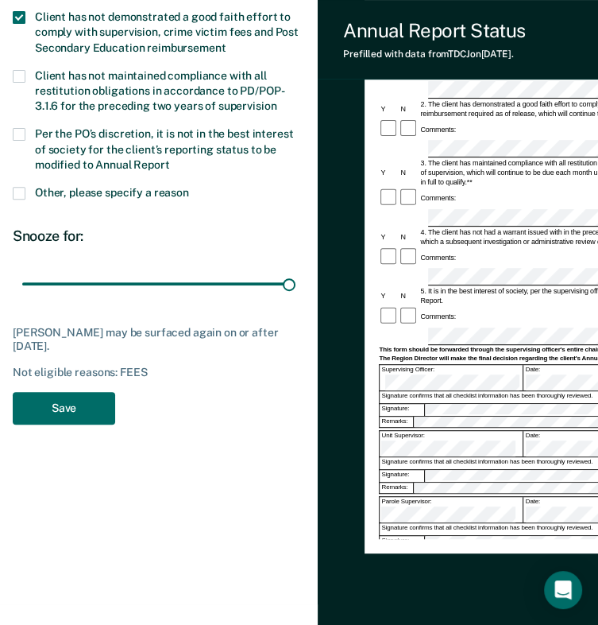
scroll to position [197, 0]
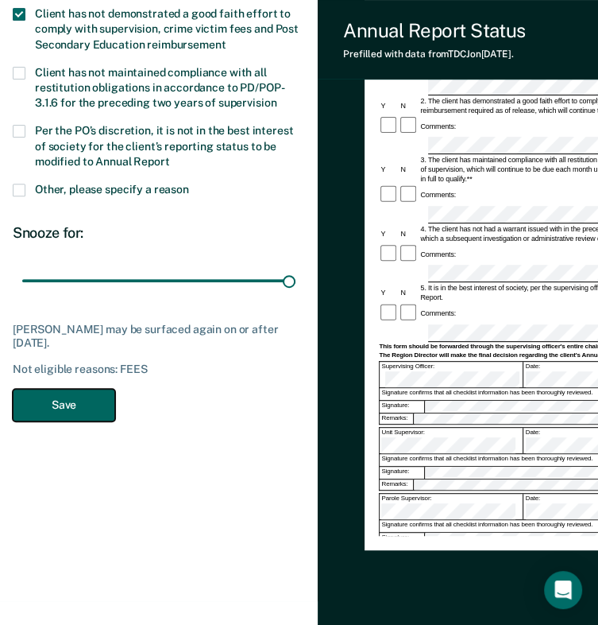
click at [64, 404] on button "Save" at bounding box center [64, 405] width 102 height 33
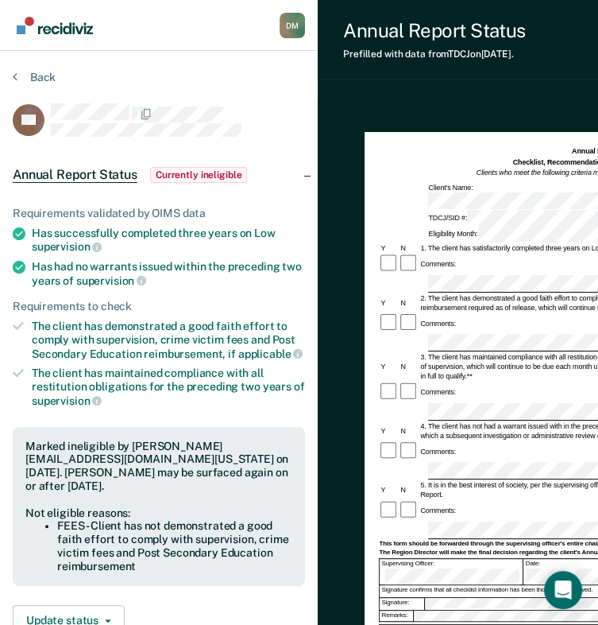
scroll to position [0, 0]
click at [24, 72] on button "Back" at bounding box center [34, 77] width 43 height 14
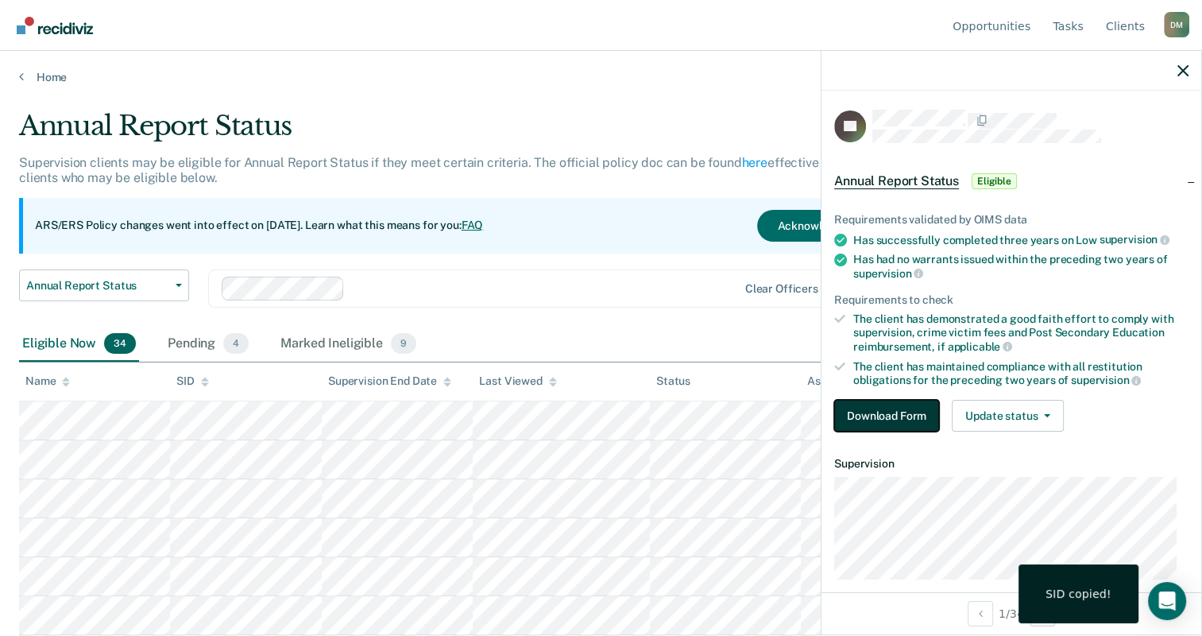
click at [609, 400] on button "Download Form" at bounding box center [886, 416] width 105 height 32
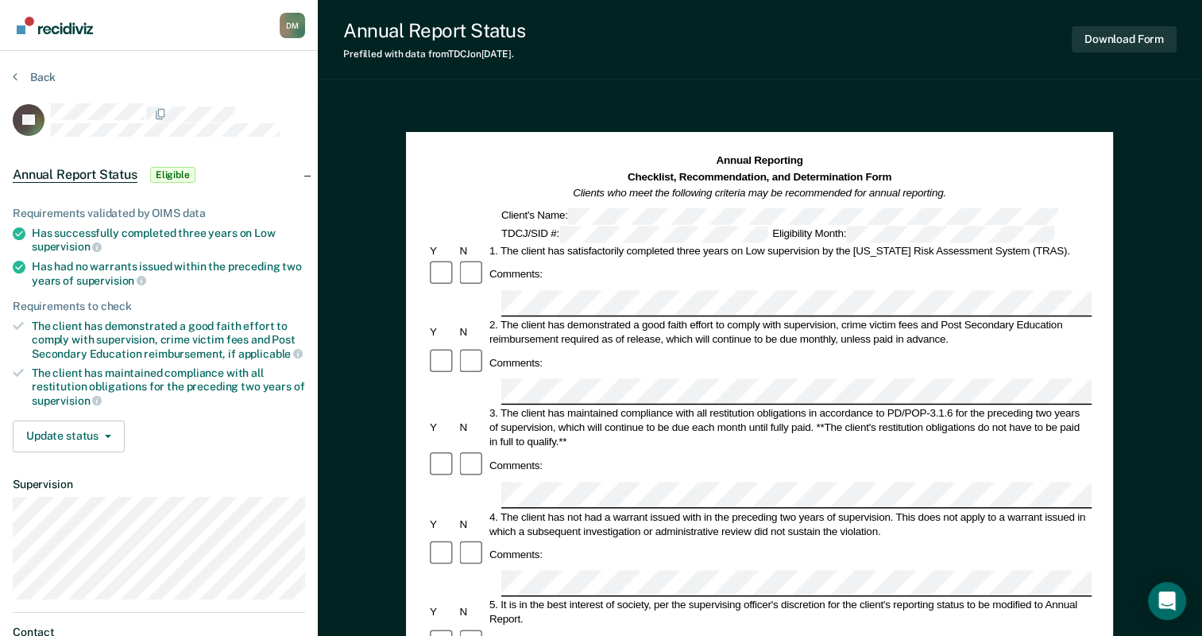
click at [33, 324] on div "The client has demonstrated a good faith effort to comply with supervision, cri…" at bounding box center [168, 339] width 273 height 41
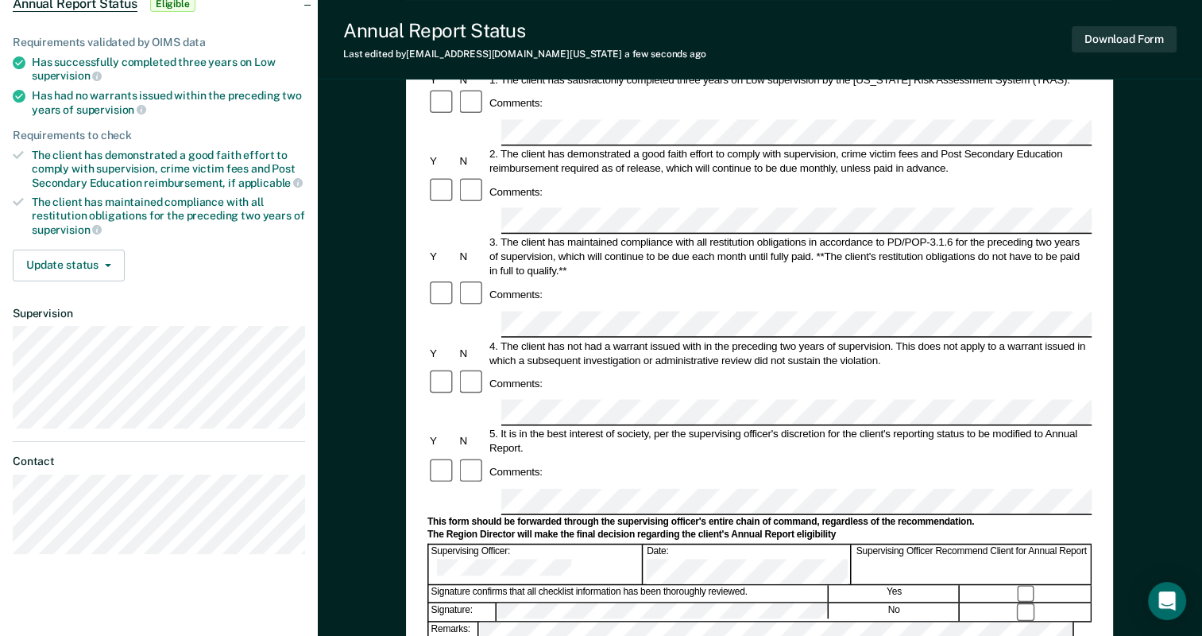
scroll to position [176, 0]
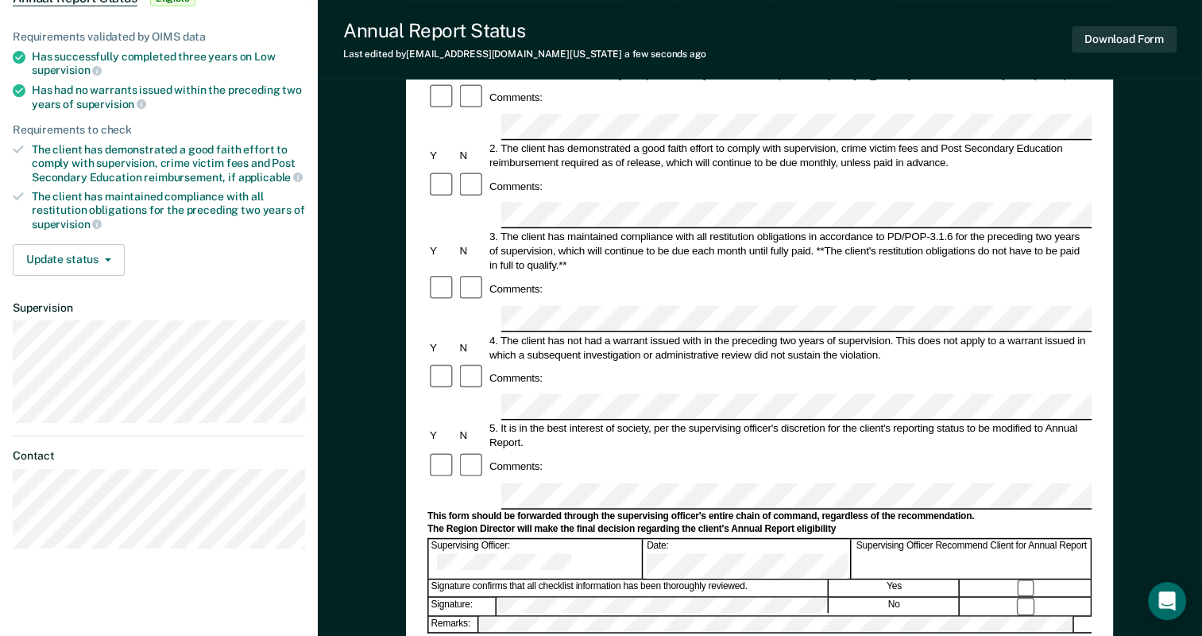
click at [609, 422] on div "5. It is in the best interest of society, per the supervising officer's discret…" at bounding box center [789, 436] width 605 height 29
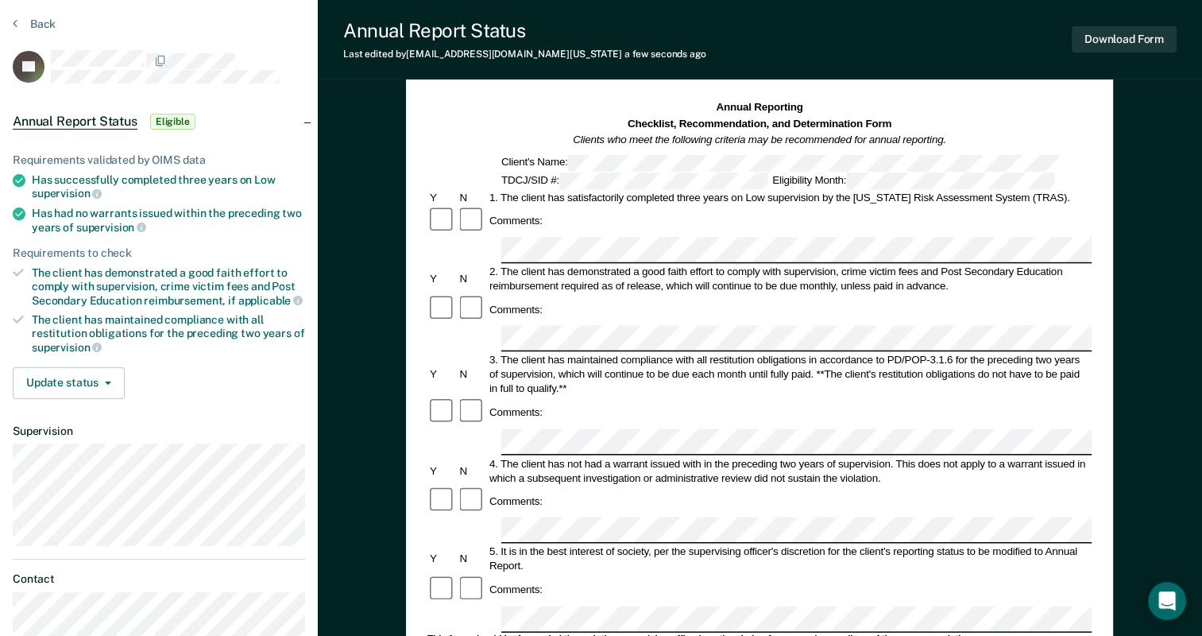
scroll to position [0, 0]
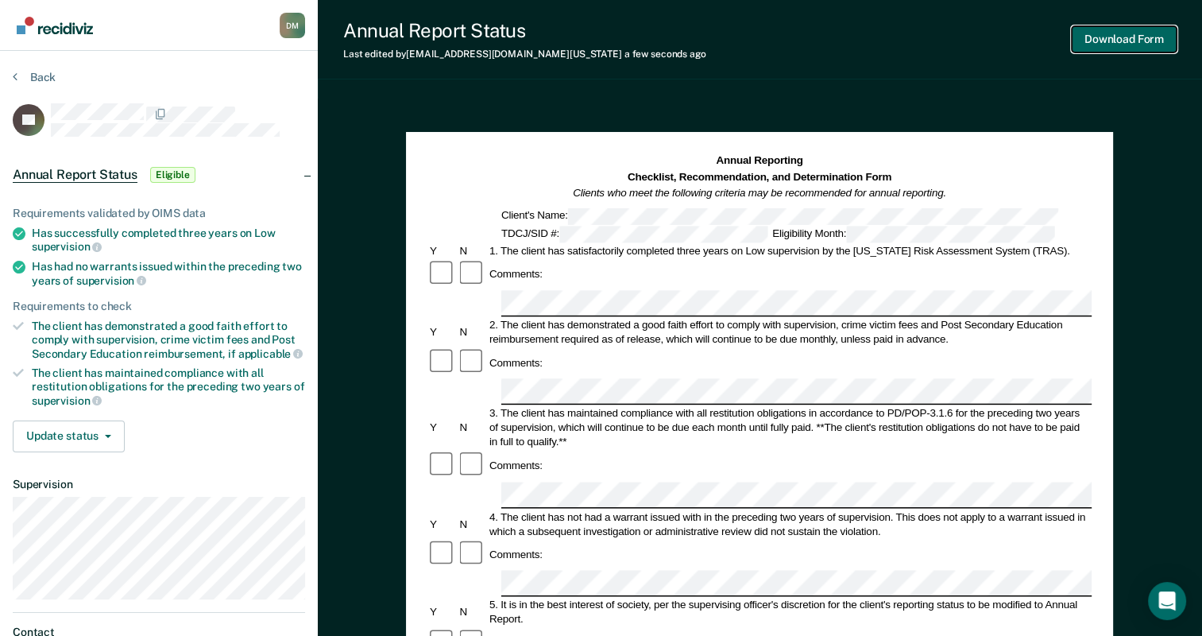
click at [609, 46] on button "Download Form" at bounding box center [1124, 39] width 105 height 26
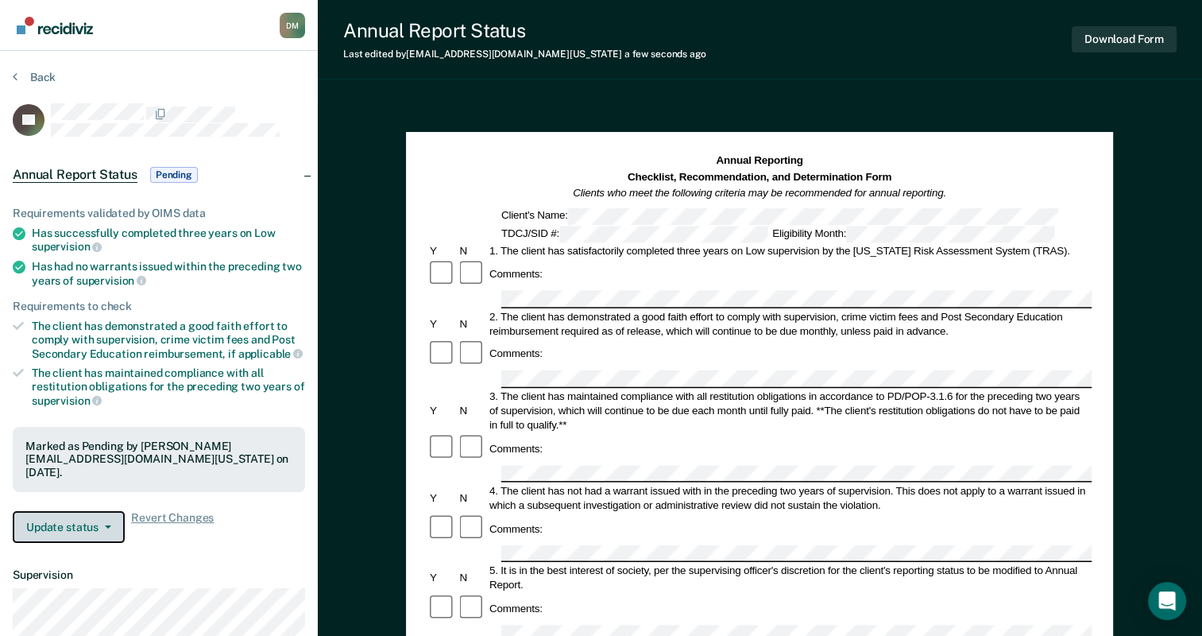
click at [103, 519] on button "Update status" at bounding box center [69, 527] width 112 height 32
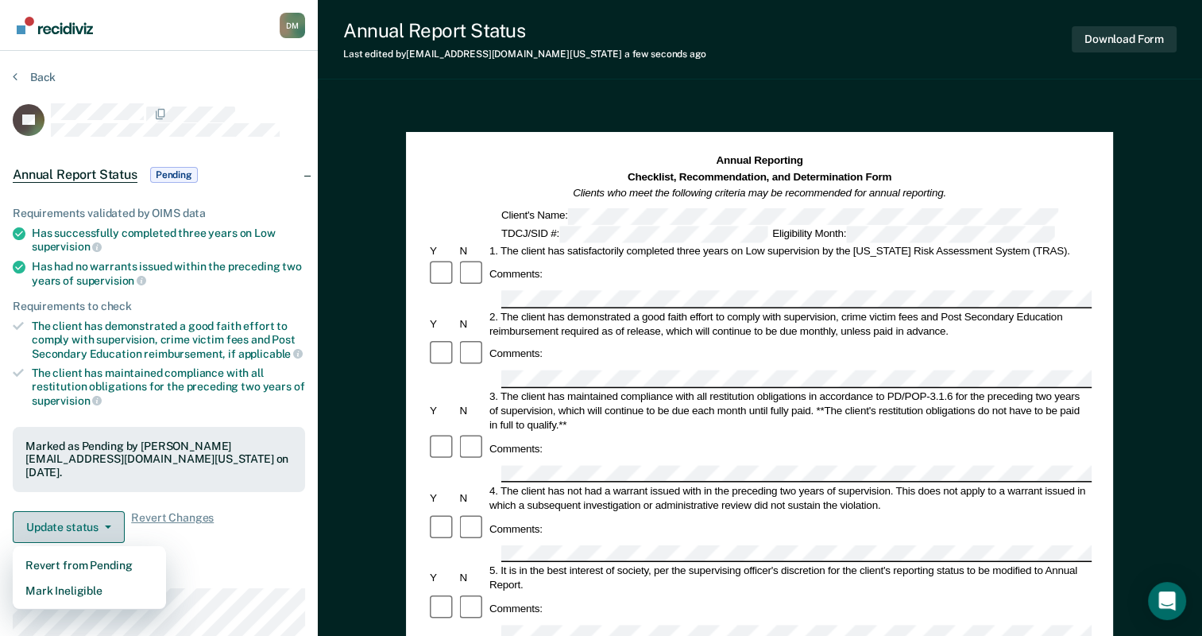
click at [103, 519] on button "Update status" at bounding box center [69, 527] width 112 height 32
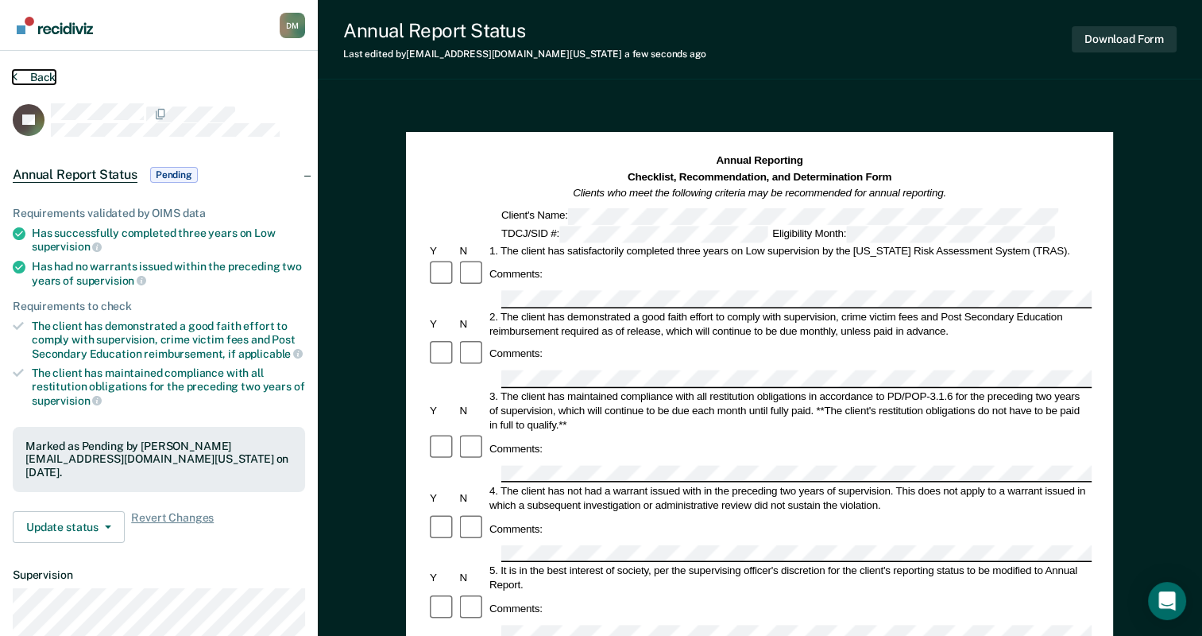
click at [19, 75] on button "Back" at bounding box center [34, 77] width 43 height 14
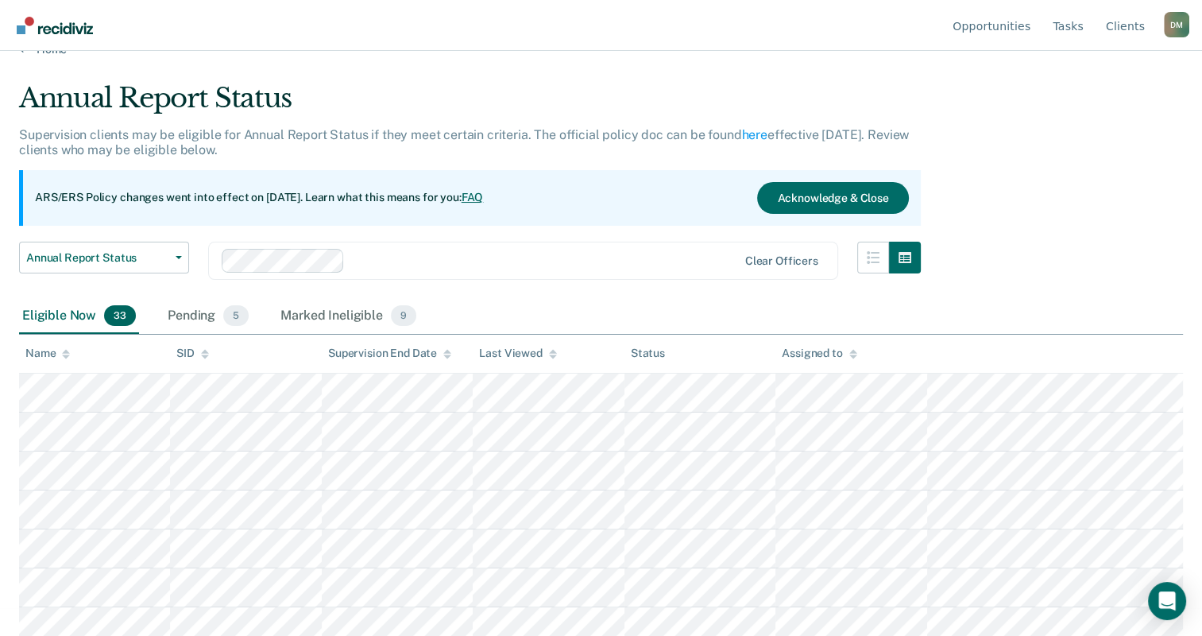
scroll to position [24, 0]
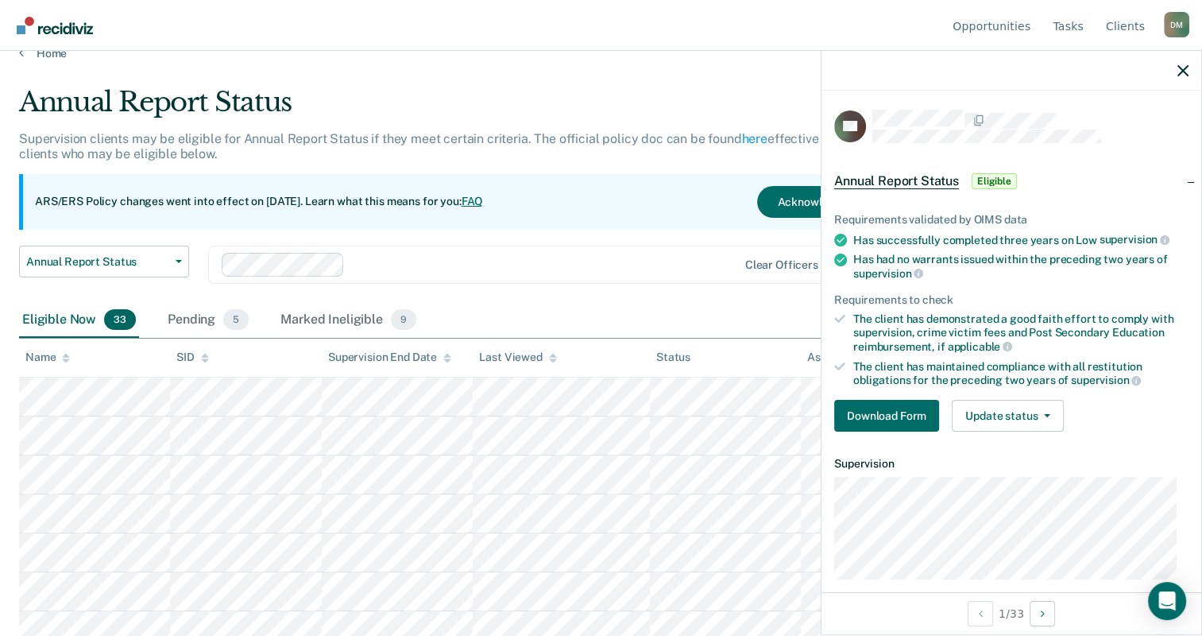
click at [609, 288] on div "Annual Report Status Early Release from Supervision Annual Report Status Clear …" at bounding box center [470, 274] width 902 height 57
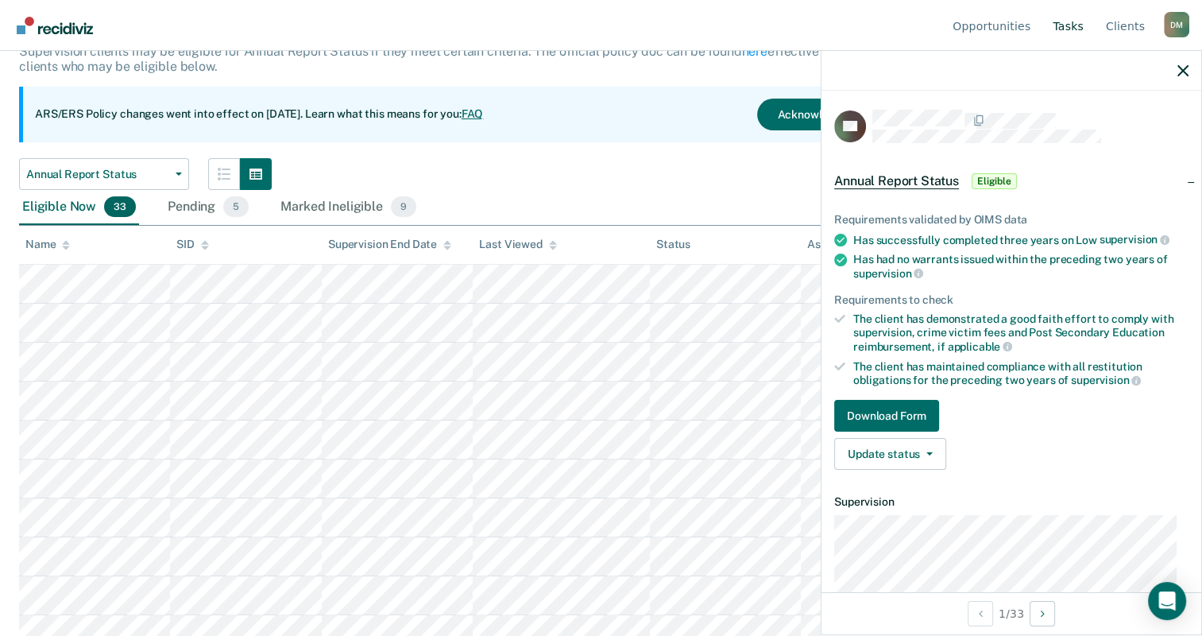
scroll to position [0, 0]
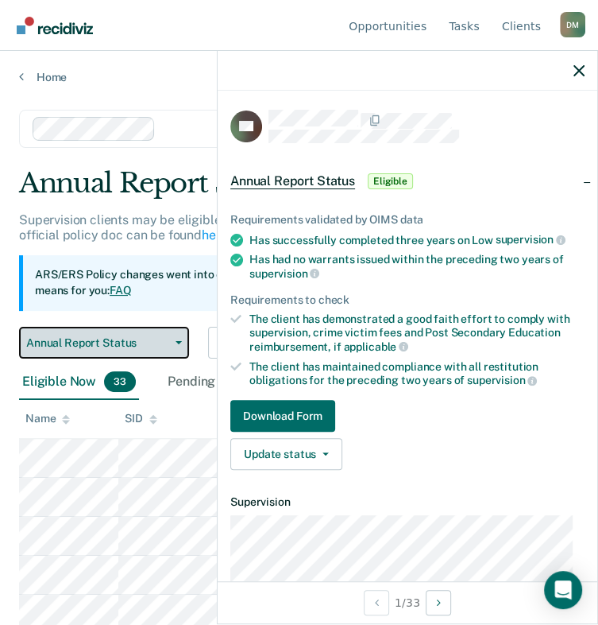
click at [137, 350] on span "Annual Report Status" at bounding box center [97, 343] width 143 height 14
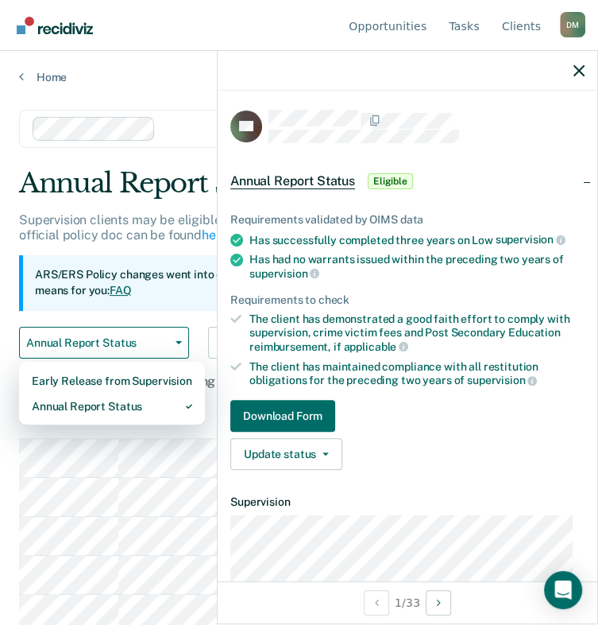
click at [384, 353] on ul "Requirements validated by OIMS data Has successfully completed three years on L…" at bounding box center [407, 300] width 354 height 174
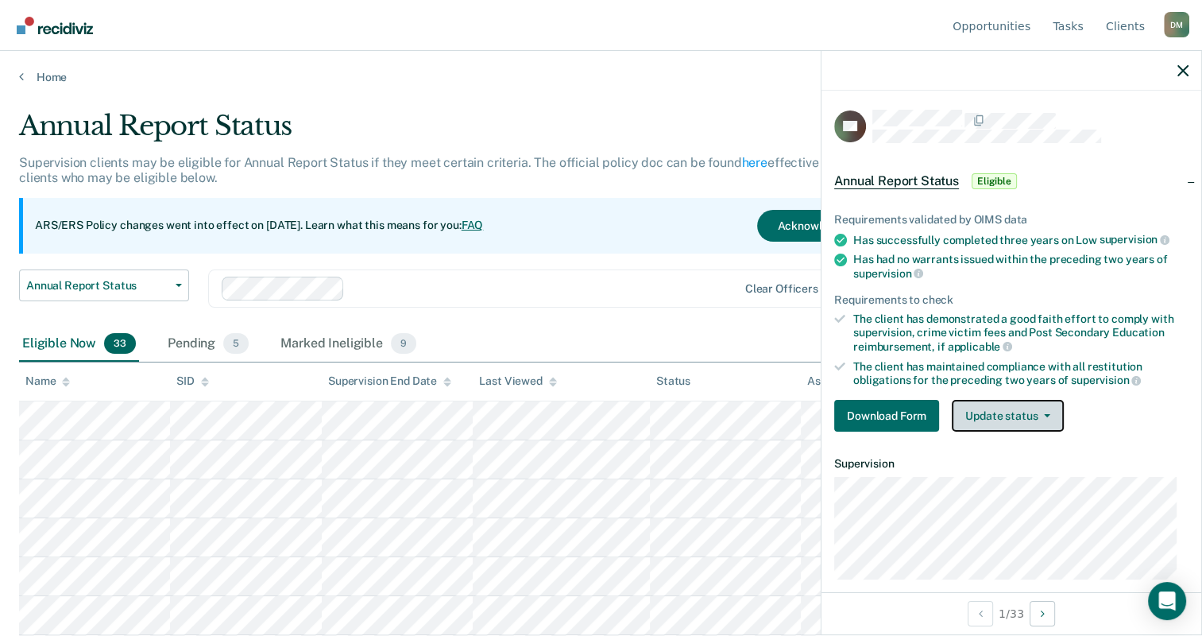
click at [609, 413] on button "Update status" at bounding box center [1008, 416] width 112 height 32
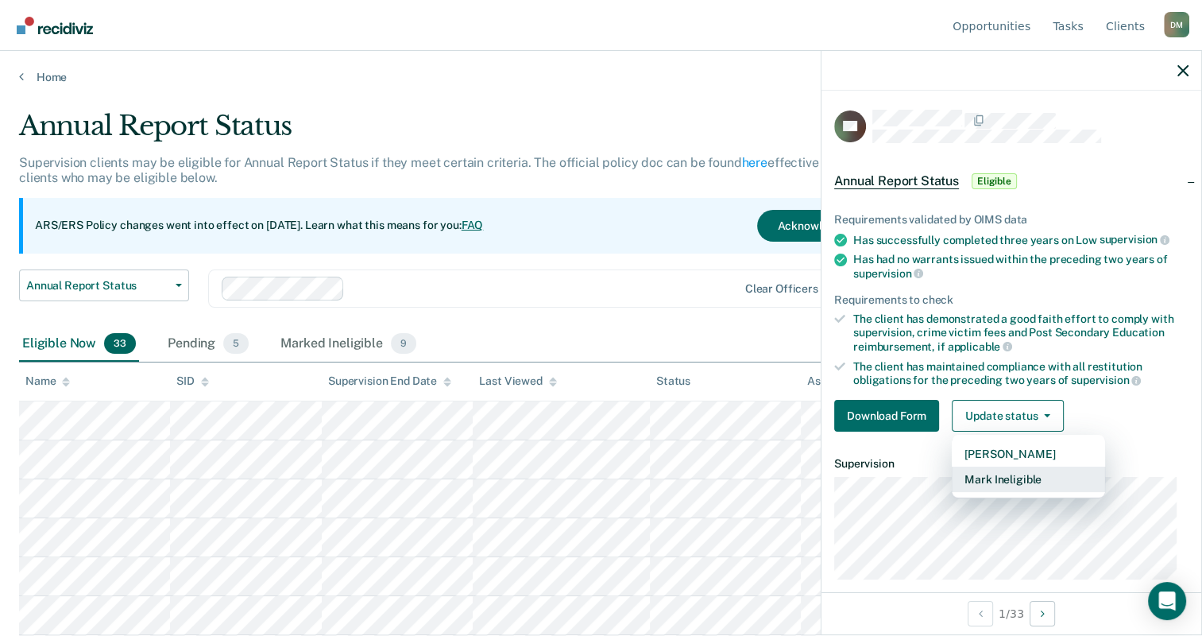
click at [609, 478] on button "Mark Ineligible" at bounding box center [1028, 478] width 153 height 25
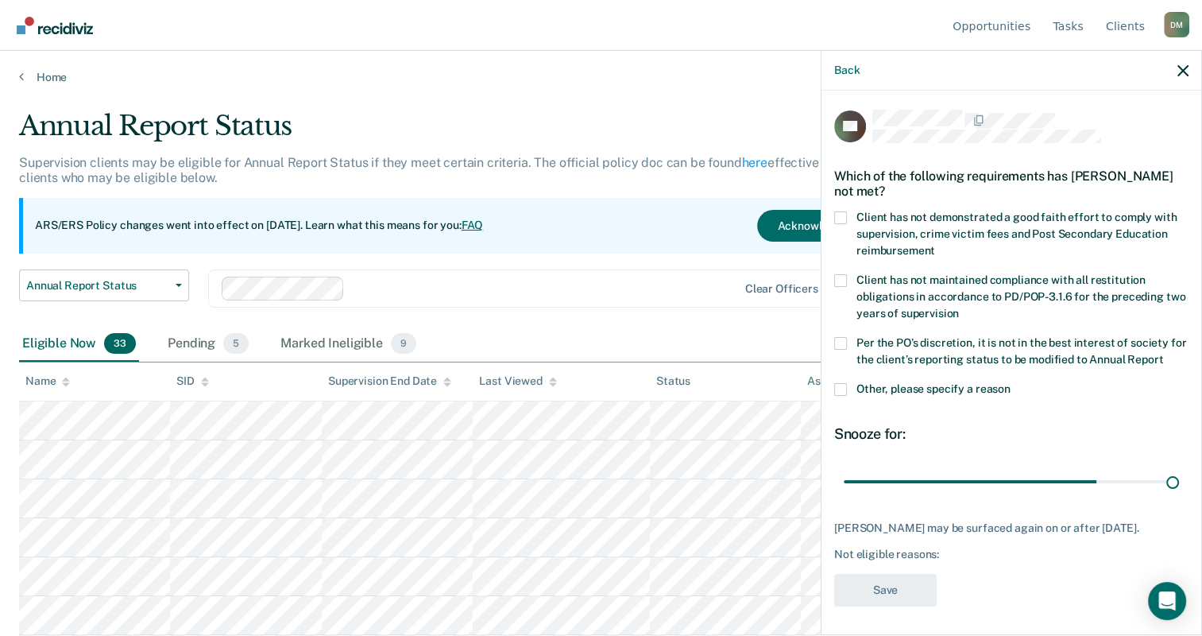
drag, startPoint x: 946, startPoint y: 501, endPoint x: 1211, endPoint y: 481, distance: 266.1
type input "90"
click at [609, 481] on input "range" at bounding box center [1011, 482] width 335 height 28
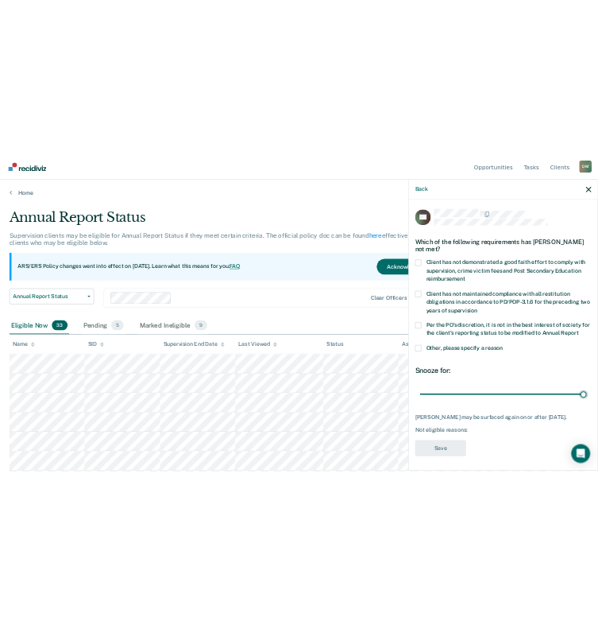
scroll to position [17, 0]
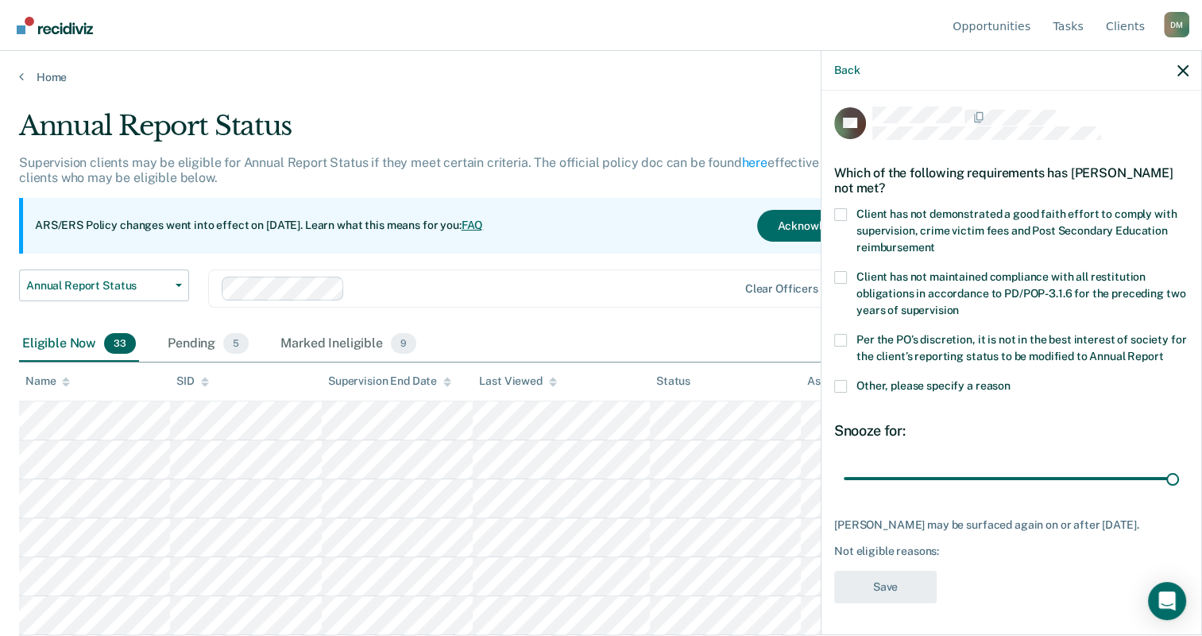
click at [609, 208] on span at bounding box center [840, 214] width 13 height 13
click at [609, 242] on input "Client has not demonstrated a good faith effort to comply with supervision, cri…" at bounding box center [935, 242] width 0 height 0
click at [609, 271] on span at bounding box center [840, 277] width 13 height 13
click at [609, 304] on input "Client has not maintained compliance with all restitution obligations in accord…" at bounding box center [959, 304] width 0 height 0
click at [609, 334] on span at bounding box center [840, 340] width 13 height 13
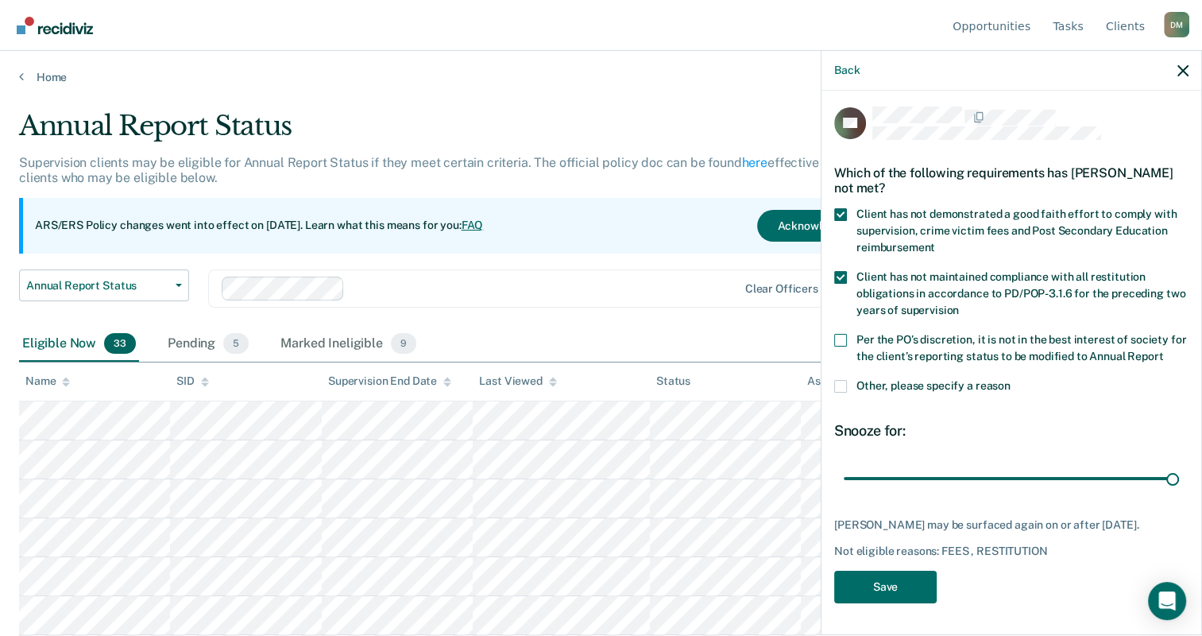
click at [609, 350] on input "Per the PO’s discretion, it is not in the best interest of society for the clie…" at bounding box center [1163, 350] width 0 height 0
click at [609, 385] on span at bounding box center [840, 386] width 13 height 13
click at [609, 380] on input "Other, please specify a reason" at bounding box center [1011, 380] width 0 height 0
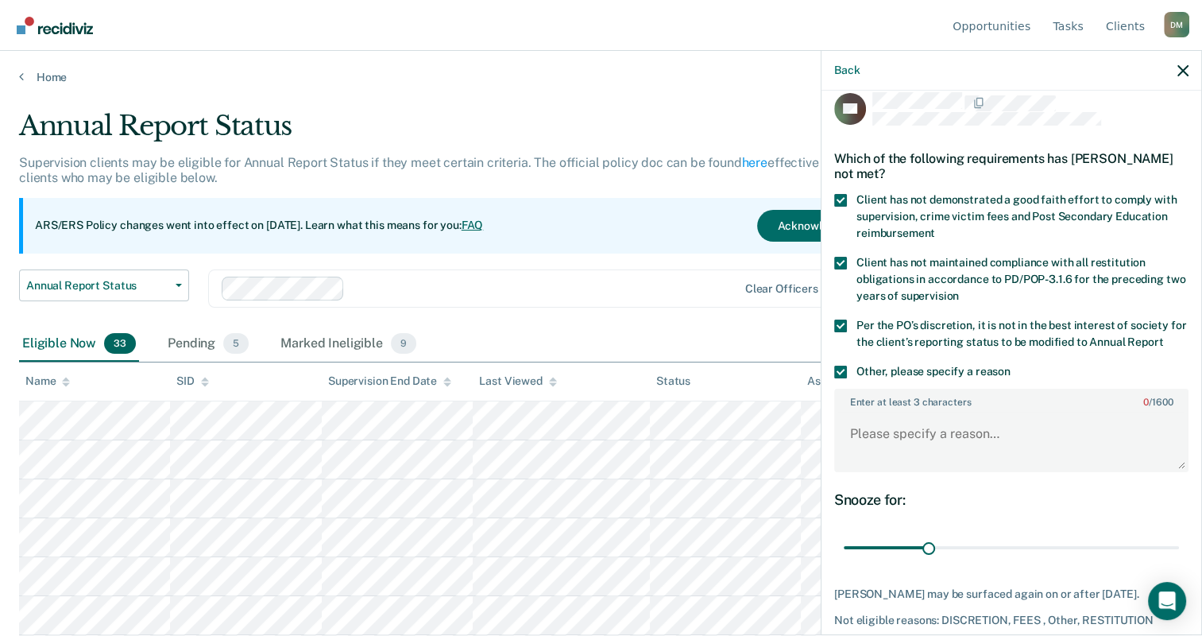
click at [609, 378] on span at bounding box center [840, 371] width 13 height 13
click at [609, 365] on input "Other, please specify a reason" at bounding box center [1011, 365] width 0 height 0
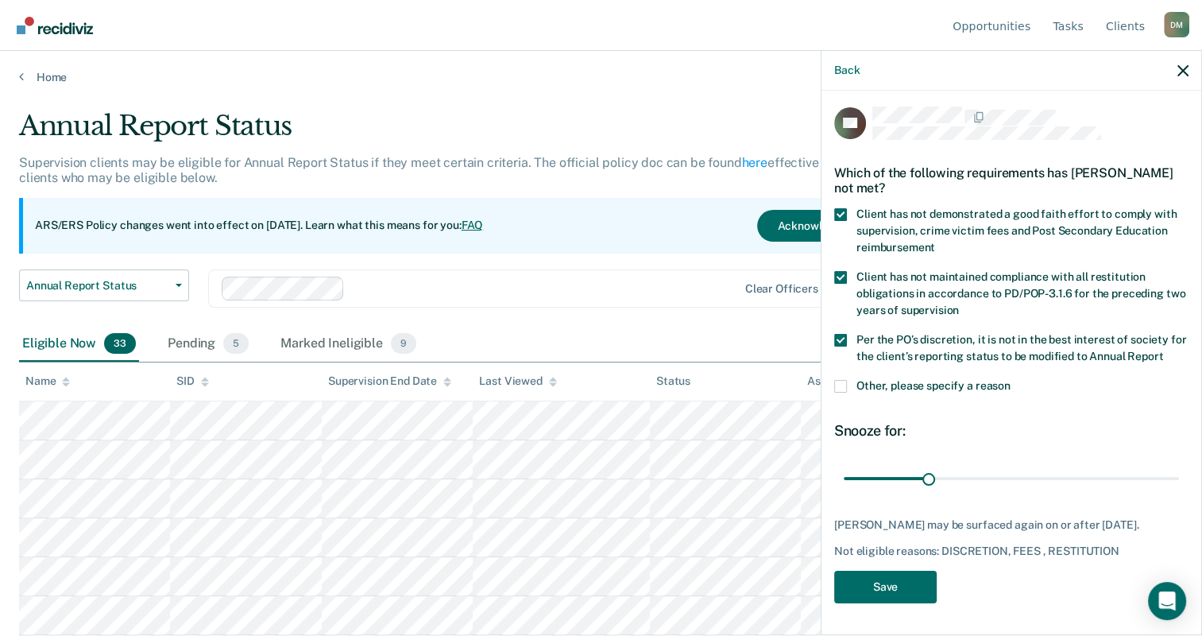
click at [609, 334] on label "Per the PO’s discretion, it is not in the best interest of society for the clie…" at bounding box center [1011, 350] width 354 height 33
click at [609, 350] on input "Per the PO’s discretion, it is not in the best interest of society for the clie…" at bounding box center [1163, 350] width 0 height 0
click at [609, 271] on span at bounding box center [840, 277] width 13 height 13
click at [609, 304] on input "Client has not maintained compliance with all restitution obligations in accord…" at bounding box center [959, 304] width 0 height 0
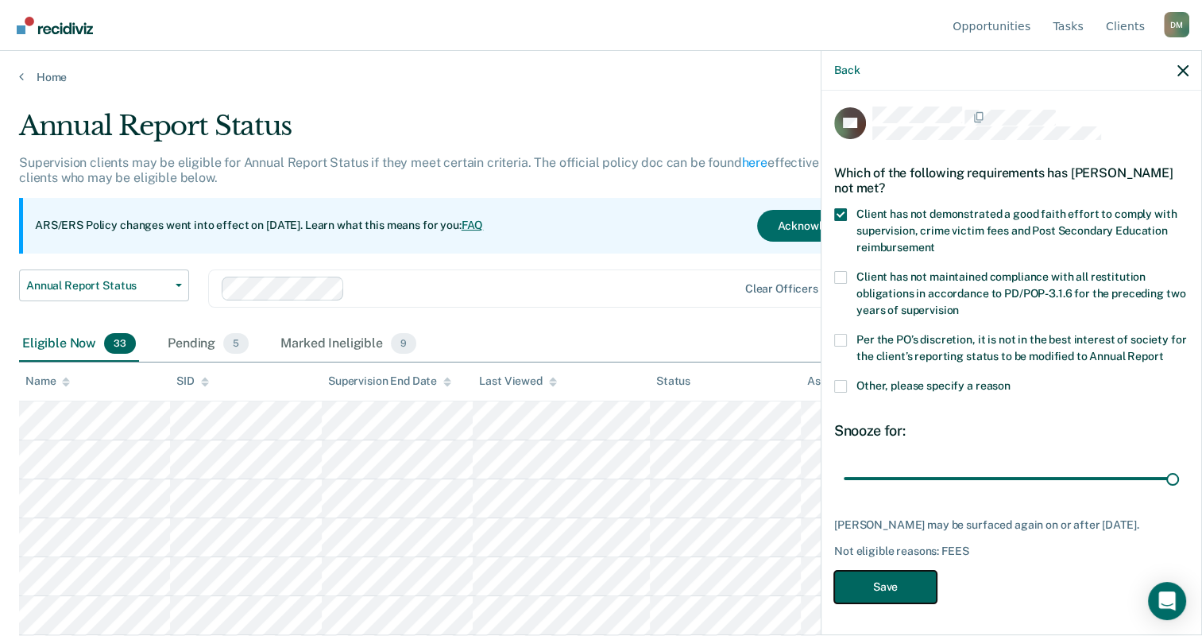
click at [609, 583] on button "Save" at bounding box center [885, 586] width 102 height 33
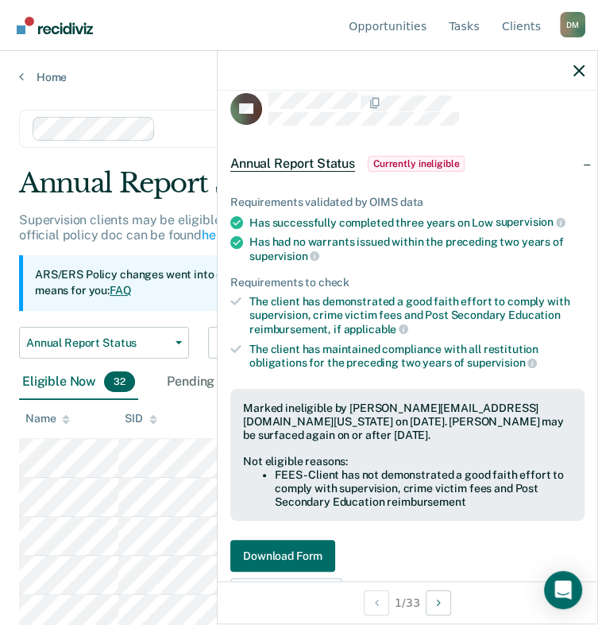
click at [563, 114] on div at bounding box center [427, 108] width 316 height 33
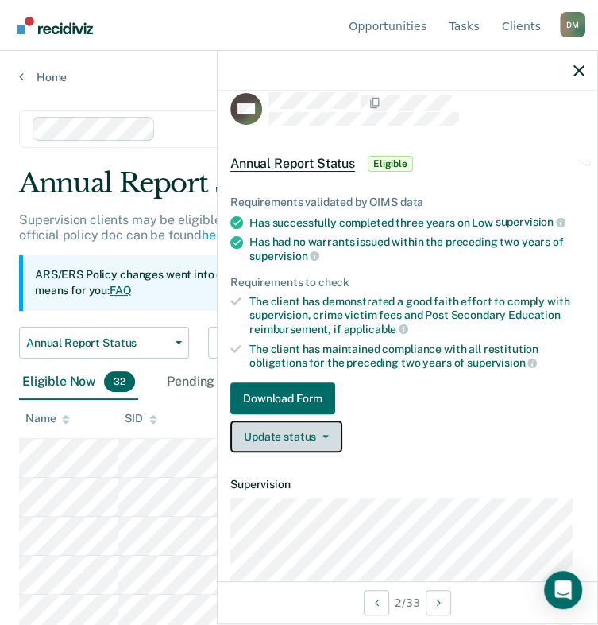
click at [325, 436] on button "Update status" at bounding box center [286, 436] width 112 height 32
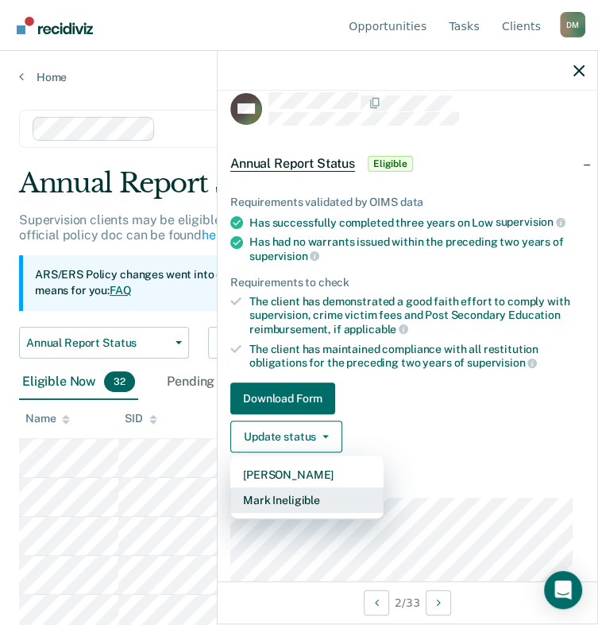
click at [322, 489] on button "Mark Ineligible" at bounding box center [306, 499] width 153 height 25
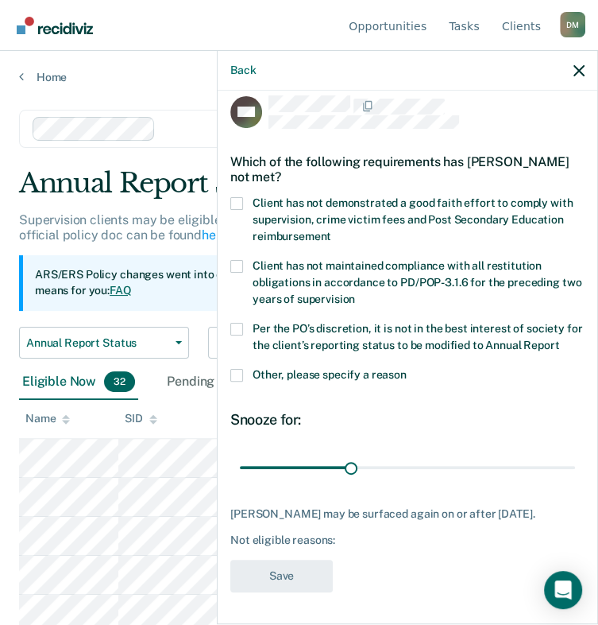
click at [238, 203] on span at bounding box center [236, 203] width 13 height 13
click at [331, 230] on input "Client has not demonstrated a good faith effort to comply with supervision, cri…" at bounding box center [331, 230] width 0 height 0
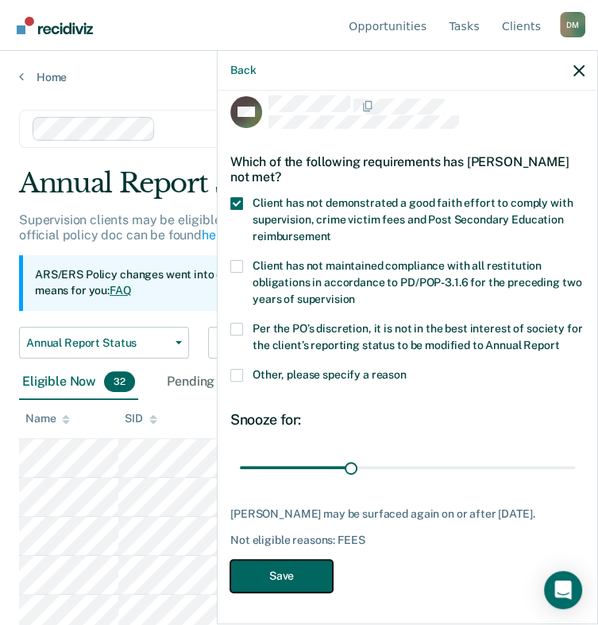
click at [267, 592] on button "Save" at bounding box center [281, 575] width 102 height 33
